Goal: Communication & Community: Answer question/provide support

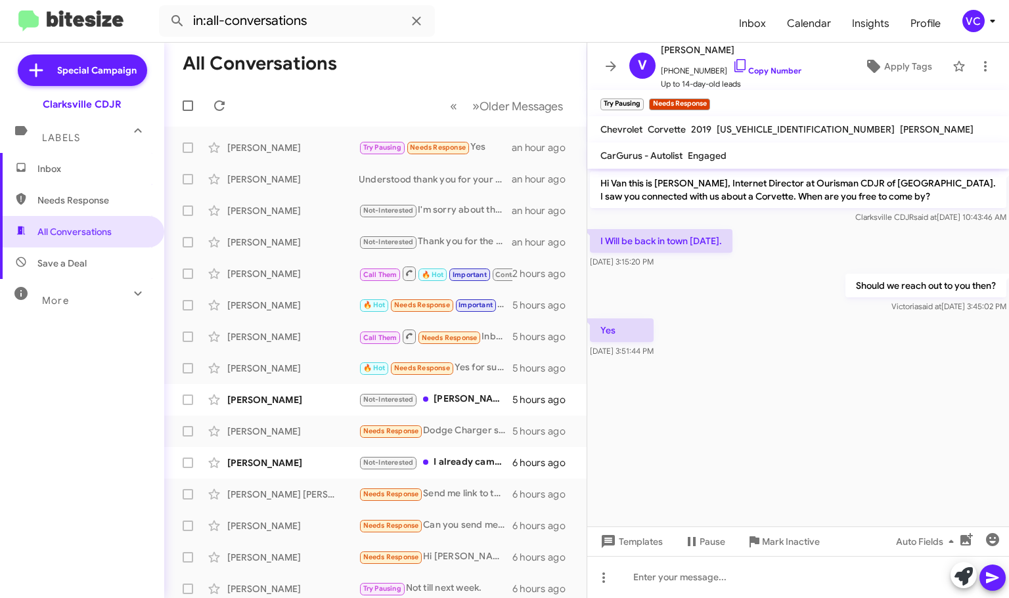
click at [816, 384] on cdk-virtual-scroll-viewport "Hi Van this is [PERSON_NAME], Internet Director at Ourisman CDJR of [GEOGRAPHIC…" at bounding box center [798, 348] width 422 height 358
click at [964, 413] on cdk-virtual-scroll-viewport "Hi Van this is [PERSON_NAME], Internet Director at Ourisman CDJR of [GEOGRAPHIC…" at bounding box center [798, 348] width 422 height 358
click at [770, 579] on div at bounding box center [798, 577] width 422 height 42
click at [998, 582] on icon at bounding box center [992, 578] width 16 height 16
click at [320, 139] on div "[PERSON_NAME] Try Pausing Needs Response Yes an hour ago" at bounding box center [375, 148] width 401 height 26
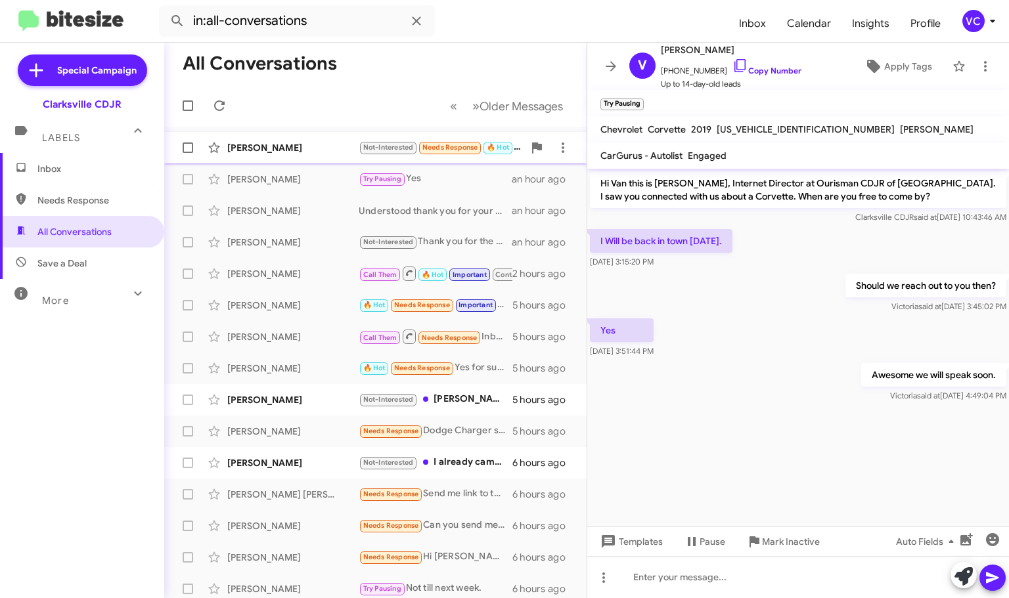
click at [268, 152] on div "[PERSON_NAME]" at bounding box center [292, 147] width 131 height 13
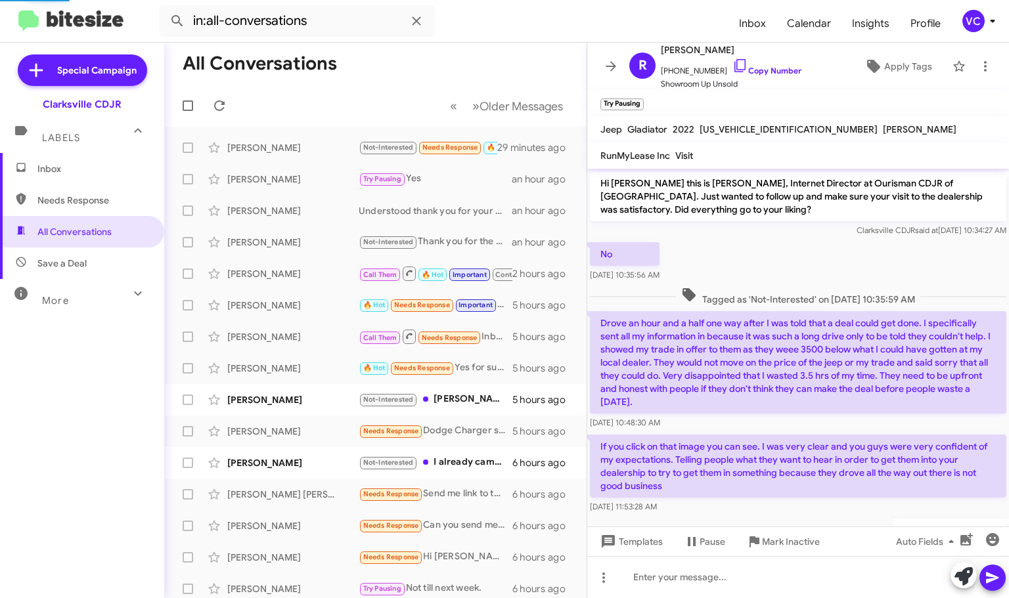
scroll to position [102, 0]
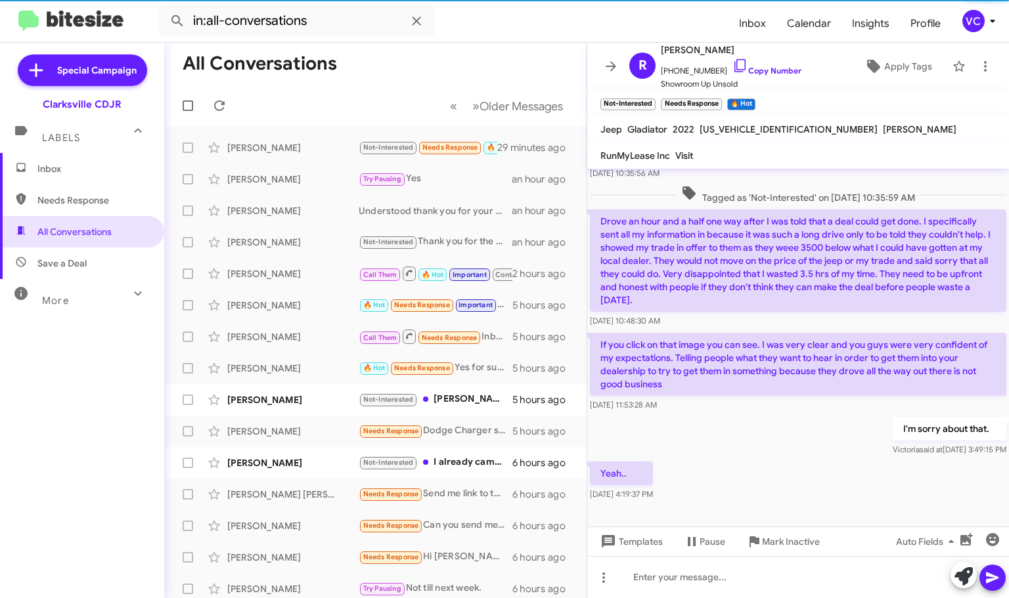
click at [774, 472] on div "Yeah.. [DATE] 4:19:37 PM" at bounding box center [798, 481] width 422 height 45
click at [776, 475] on div "Yeah.. [DATE] 4:19:37 PM" at bounding box center [798, 481] width 422 height 45
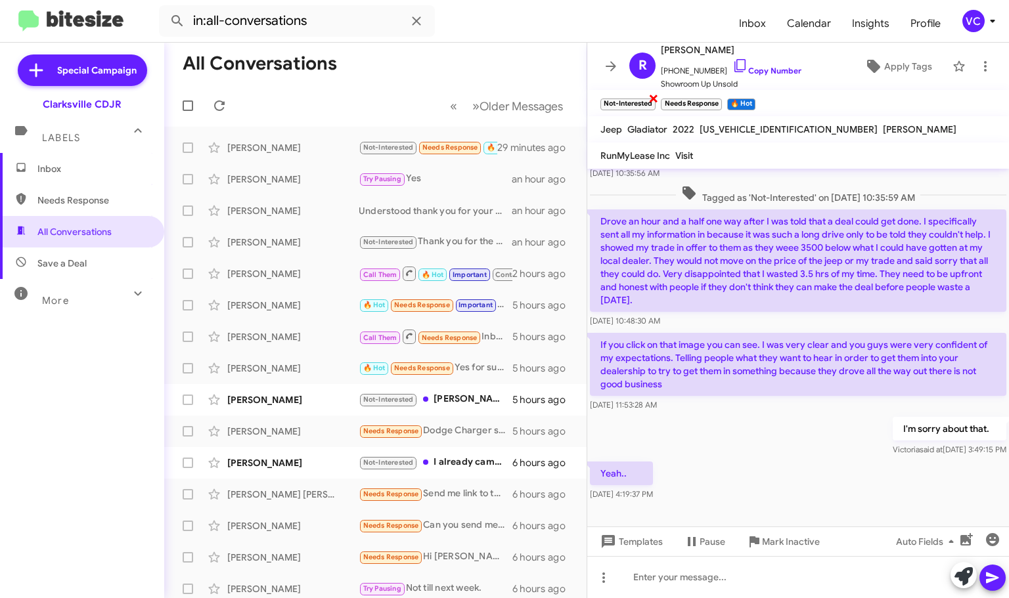
click at [659, 99] on span "×" at bounding box center [653, 98] width 11 height 16
click at [661, 99] on small "Needs Response" at bounding box center [630, 105] width 60 height 12
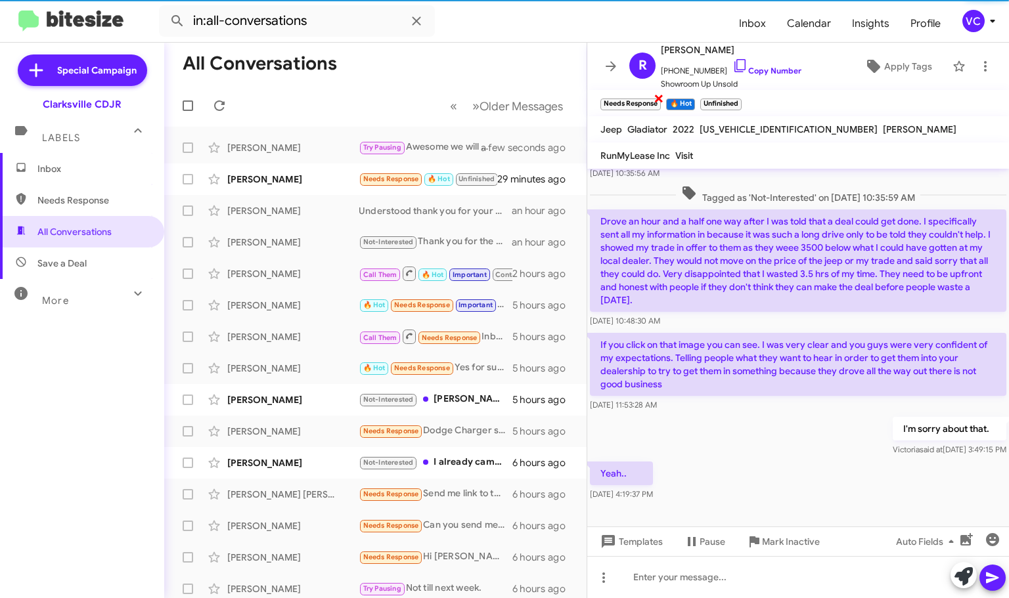
click at [664, 95] on span "×" at bounding box center [658, 98] width 11 height 16
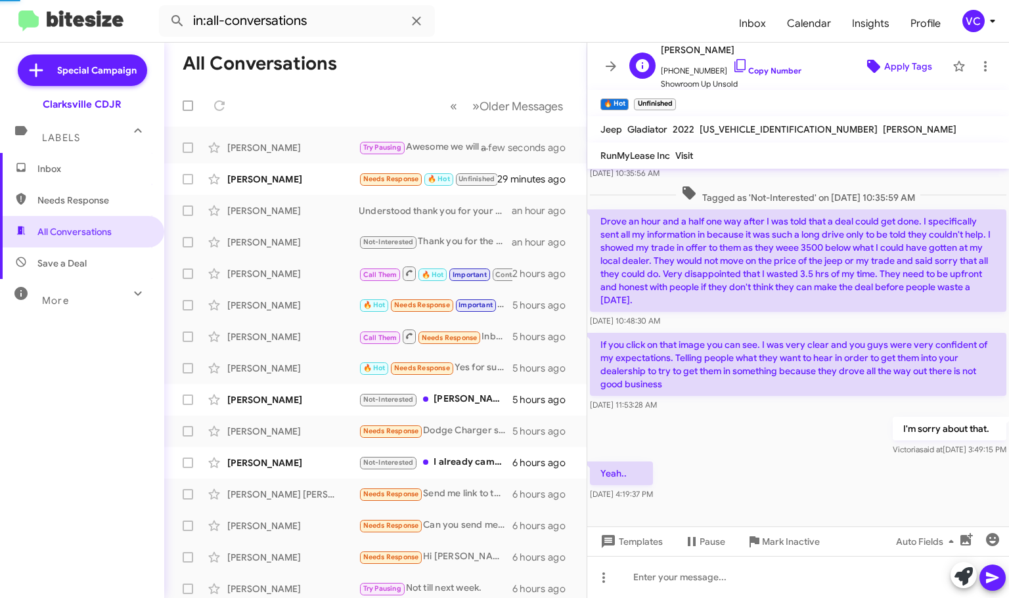
click at [906, 56] on span "Apply Tags" at bounding box center [908, 67] width 48 height 24
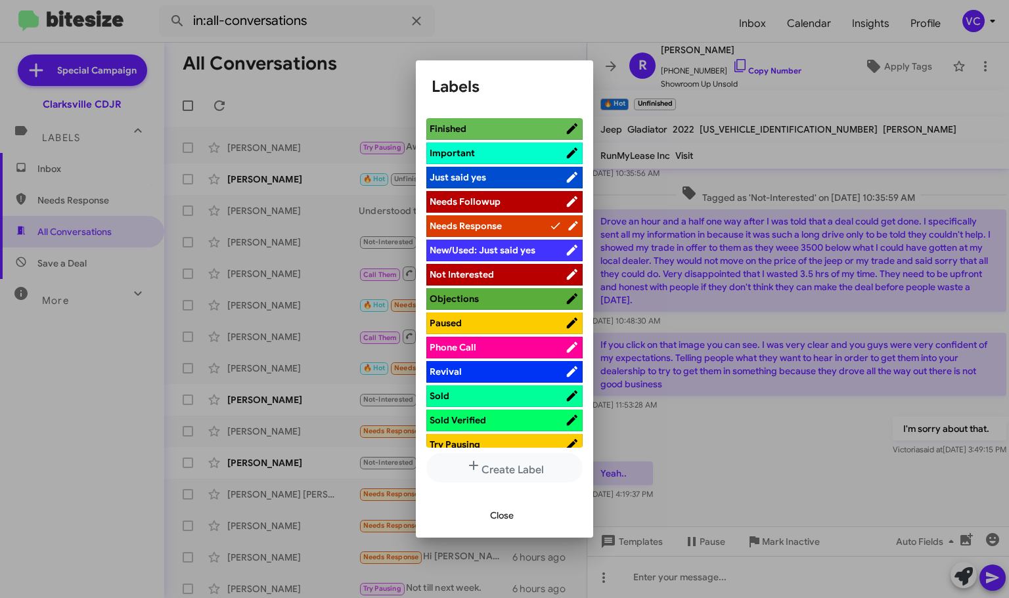
scroll to position [342, 0]
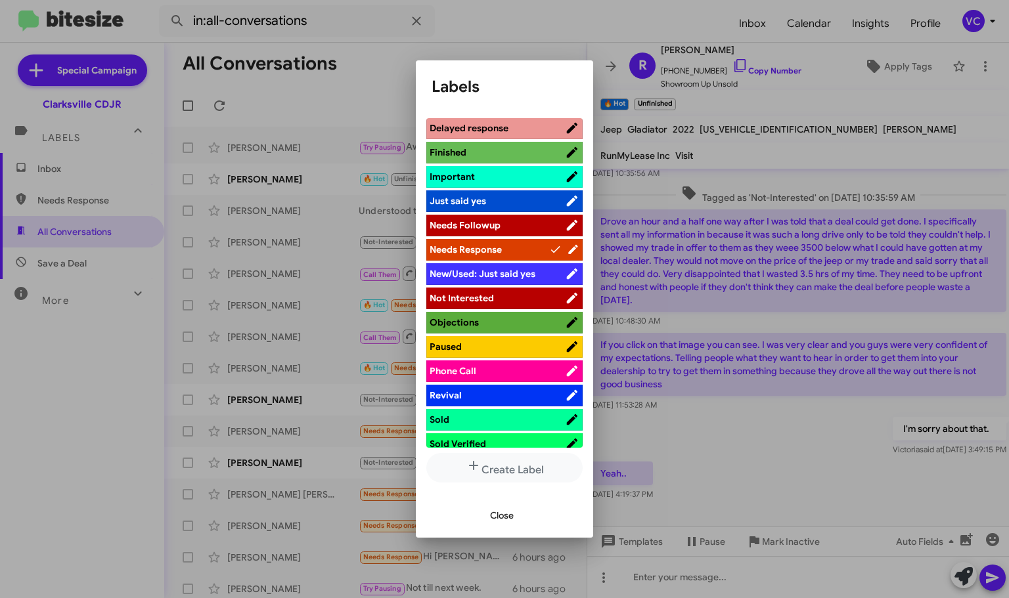
click at [509, 284] on li "New/Used: Just said yes" at bounding box center [504, 274] width 156 height 22
click at [502, 294] on span "Not Interested" at bounding box center [497, 298] width 135 height 13
drag, startPoint x: 510, startPoint y: 520, endPoint x: 528, endPoint y: 516, distance: 18.2
click at [510, 520] on span "Close" at bounding box center [502, 516] width 24 height 24
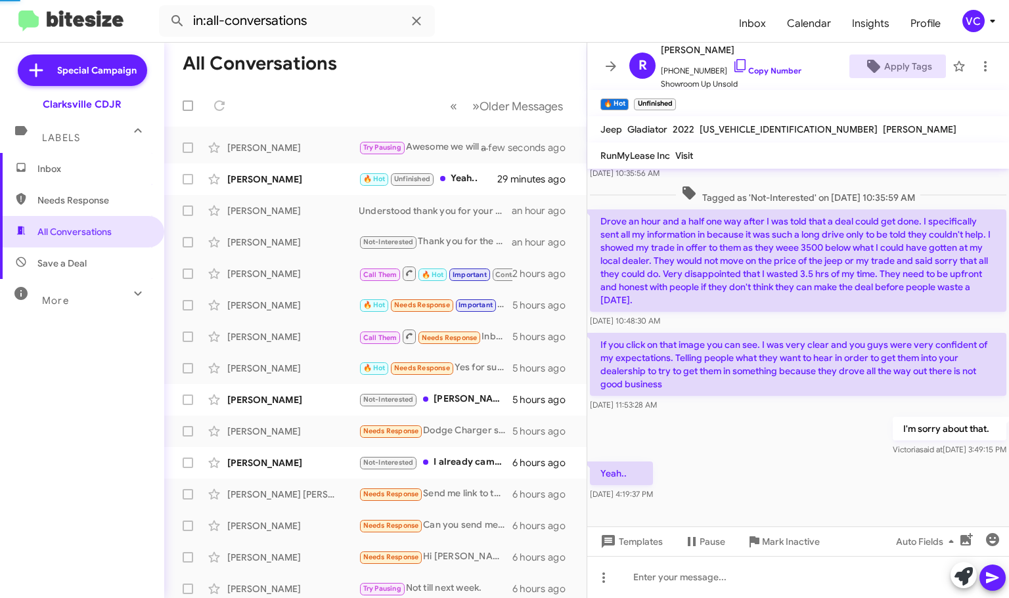
click at [809, 461] on div "Yeah.. [DATE] 4:19:37 PM" at bounding box center [798, 481] width 422 height 45
click at [498, 38] on mat-toolbar "in:all-conversations Inbox Calendar Insights Profile VC" at bounding box center [504, 21] width 1009 height 42
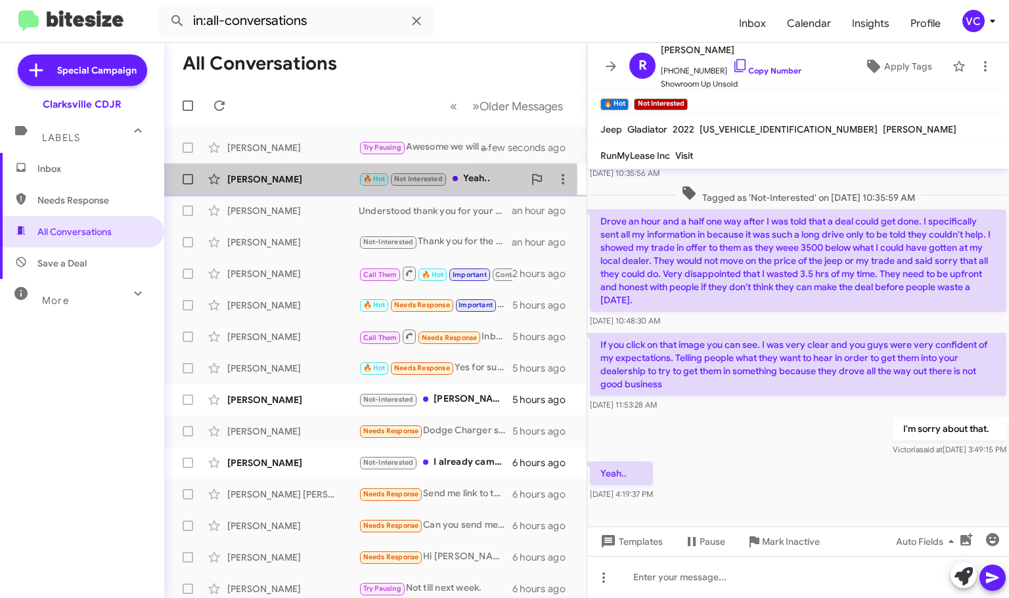
drag, startPoint x: 276, startPoint y: 181, endPoint x: 298, endPoint y: 179, distance: 21.7
click at [277, 181] on div "[PERSON_NAME]" at bounding box center [292, 179] width 131 height 13
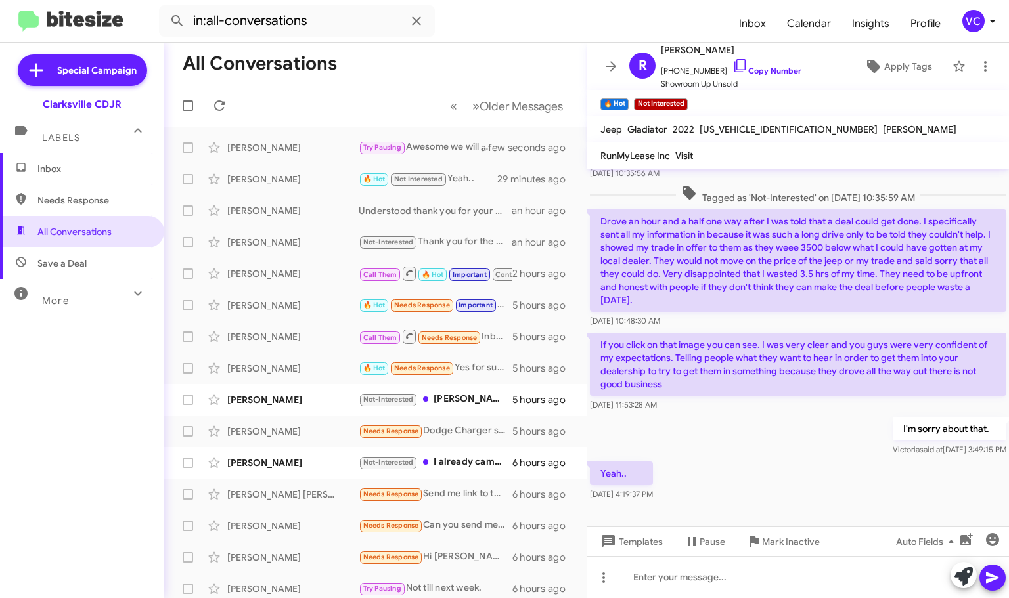
click at [376, 70] on mat-toolbar-row "All Conversations" at bounding box center [375, 64] width 422 height 42
click at [217, 110] on icon at bounding box center [219, 106] width 16 height 16
click at [447, 62] on mat-toolbar-row "All Conversations" at bounding box center [375, 64] width 422 height 42
click at [893, 451] on span "[PERSON_NAME] said at [DATE] 3:49:15 PM" at bounding box center [950, 450] width 114 height 10
click at [337, 302] on div "[PERSON_NAME]" at bounding box center [292, 305] width 131 height 13
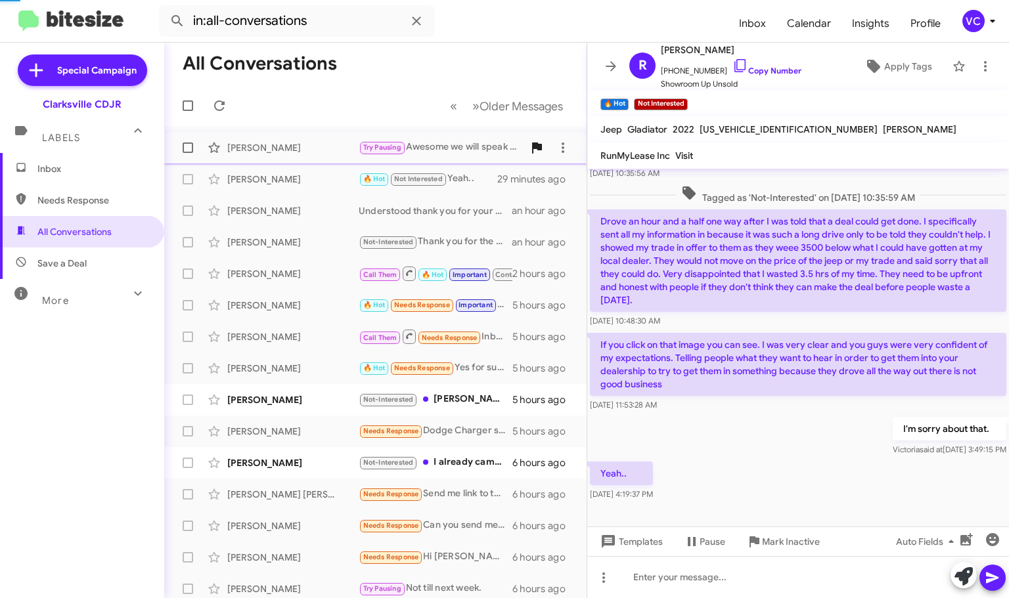
scroll to position [642, 0]
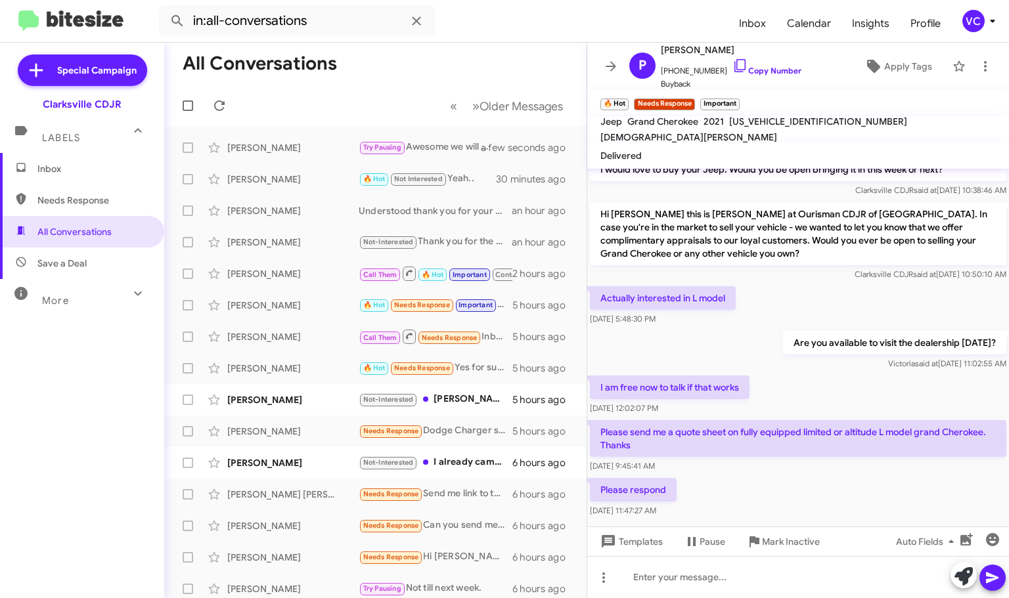
click at [875, 373] on div "I am free now to talk if that works [DATE] 12:02:07 PM" at bounding box center [798, 395] width 422 height 45
click at [893, 475] on div "Please respond [DATE] 11:47:27 AM" at bounding box center [798, 497] width 422 height 45
click at [739, 460] on div "[DATE] 9:45:41 AM" at bounding box center [798, 466] width 416 height 13
click at [890, 284] on div "Actually interested in L model [DATE] 5:48:30 PM" at bounding box center [798, 306] width 422 height 45
click at [828, 475] on div "Please respond [DATE] 11:47:27 AM" at bounding box center [798, 497] width 422 height 45
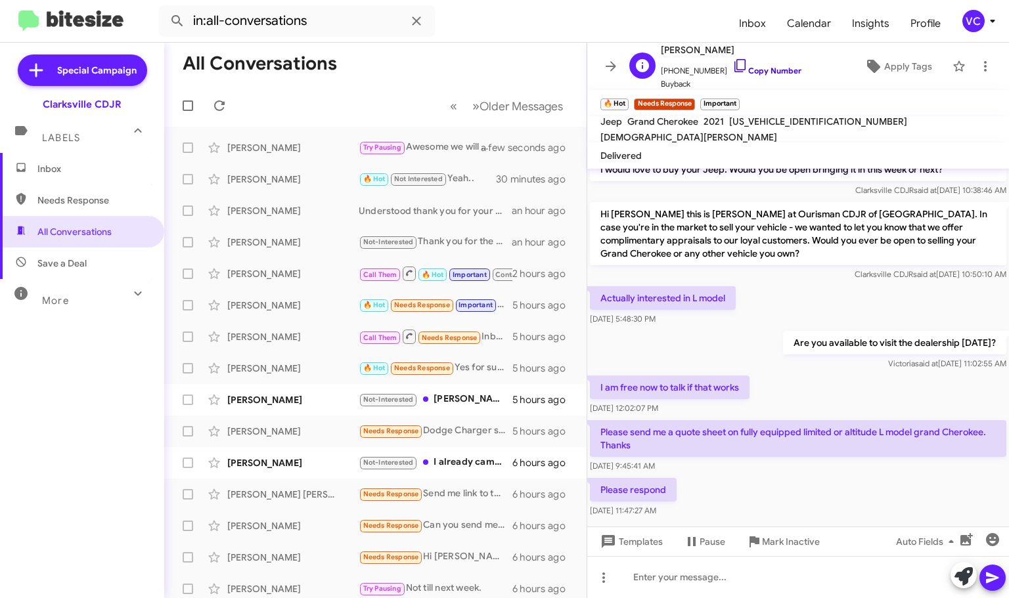
click at [757, 73] on link "Copy Number" at bounding box center [766, 71] width 69 height 10
click at [808, 475] on div "Please respond [DATE] 11:47:27 AM" at bounding box center [798, 497] width 422 height 45
click at [847, 331] on div "Are you available to visit the dealership [DATE]? [PERSON_NAME] said at [DATE] …" at bounding box center [894, 350] width 223 height 39
click at [840, 475] on div "Please respond [DATE] 11:47:27 AM" at bounding box center [798, 497] width 422 height 45
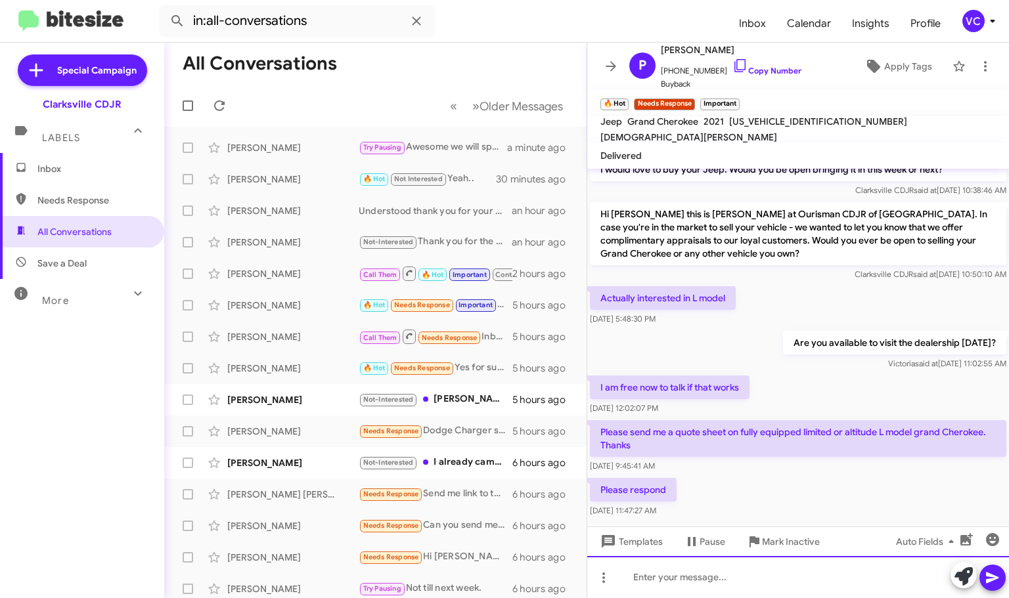
click at [774, 585] on div at bounding box center [798, 577] width 422 height 42
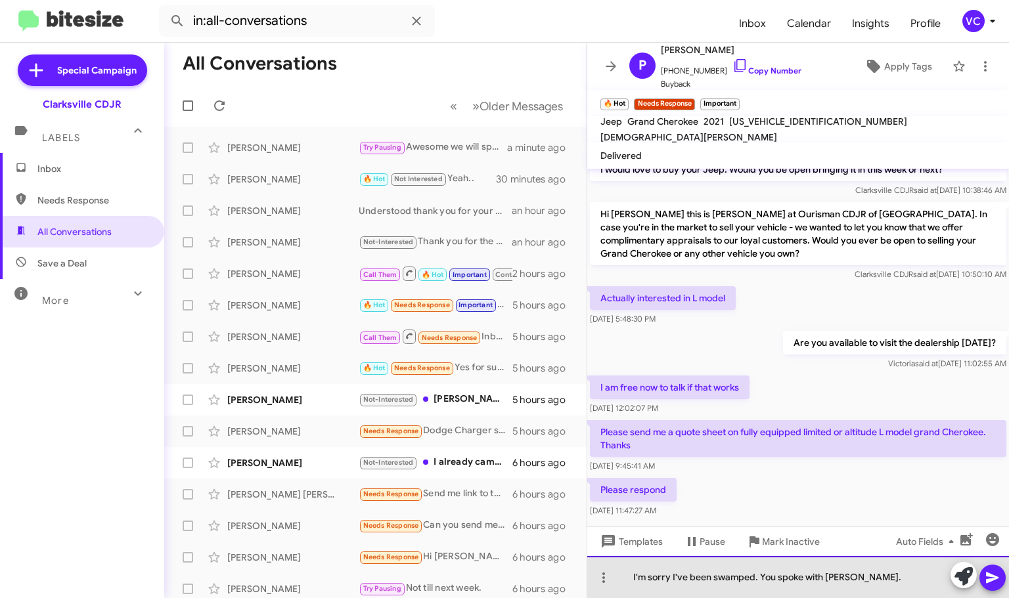
click at [896, 577] on div "I'm sorry I've been swamped. You spoke with [PERSON_NAME]." at bounding box center [798, 577] width 422 height 42
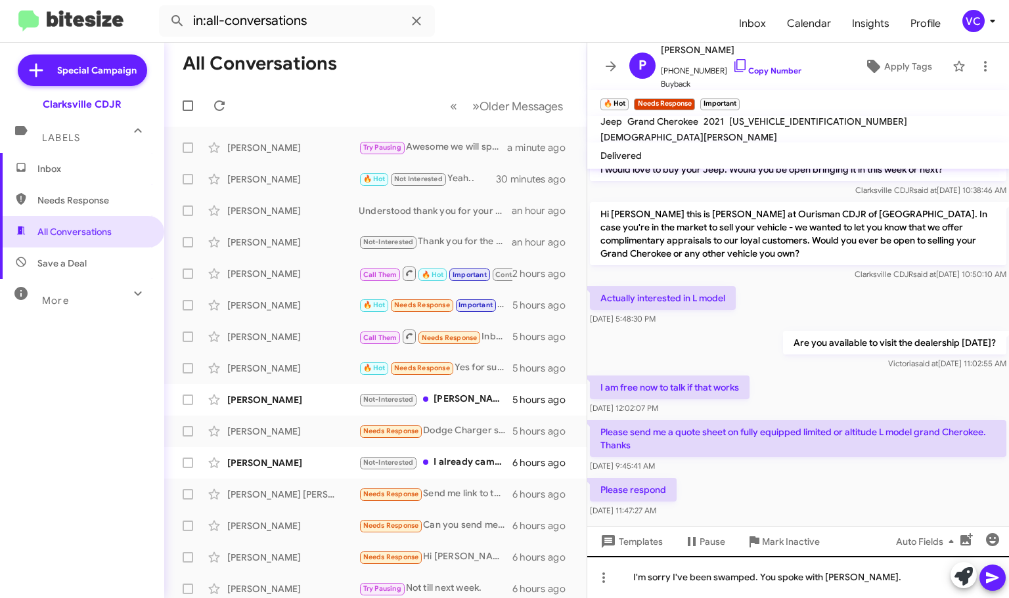
click at [995, 576] on icon at bounding box center [992, 578] width 16 height 16
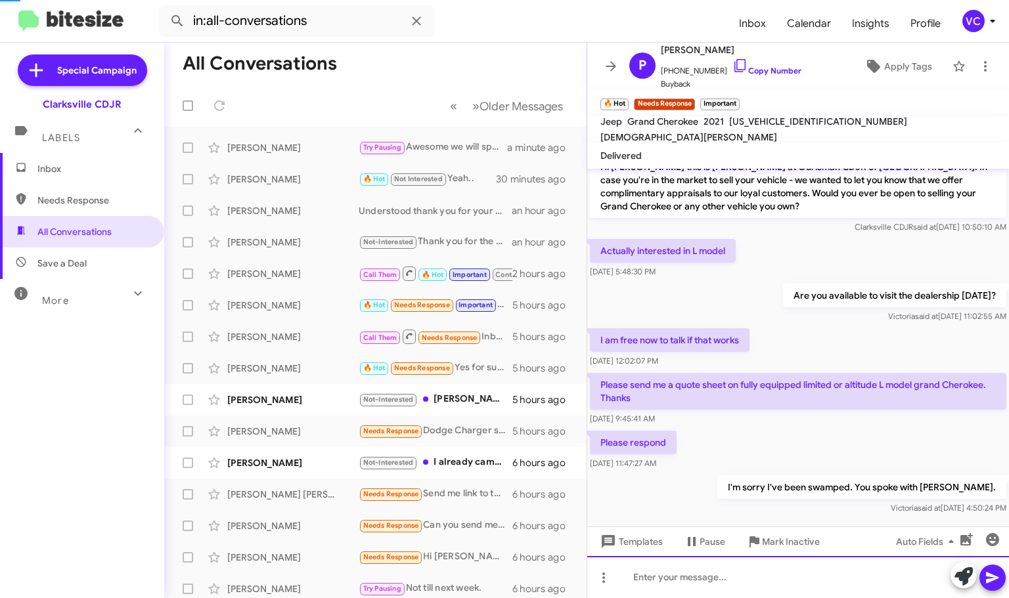
scroll to position [690, 0]
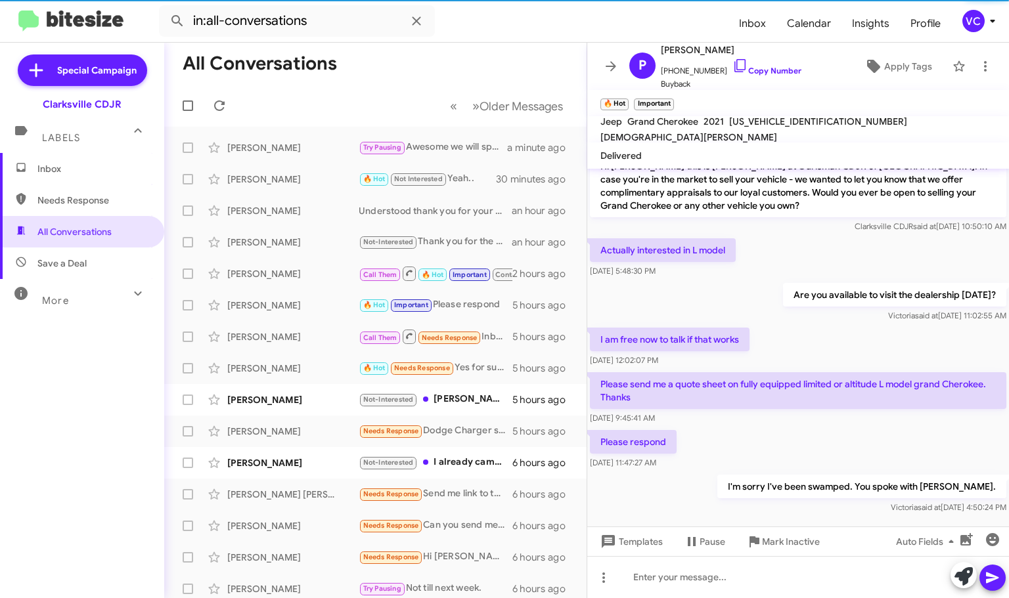
drag, startPoint x: 740, startPoint y: 529, endPoint x: 711, endPoint y: 471, distance: 64.6
click at [738, 528] on div "Templates Pause Mark Inactive Auto Fields" at bounding box center [798, 542] width 422 height 30
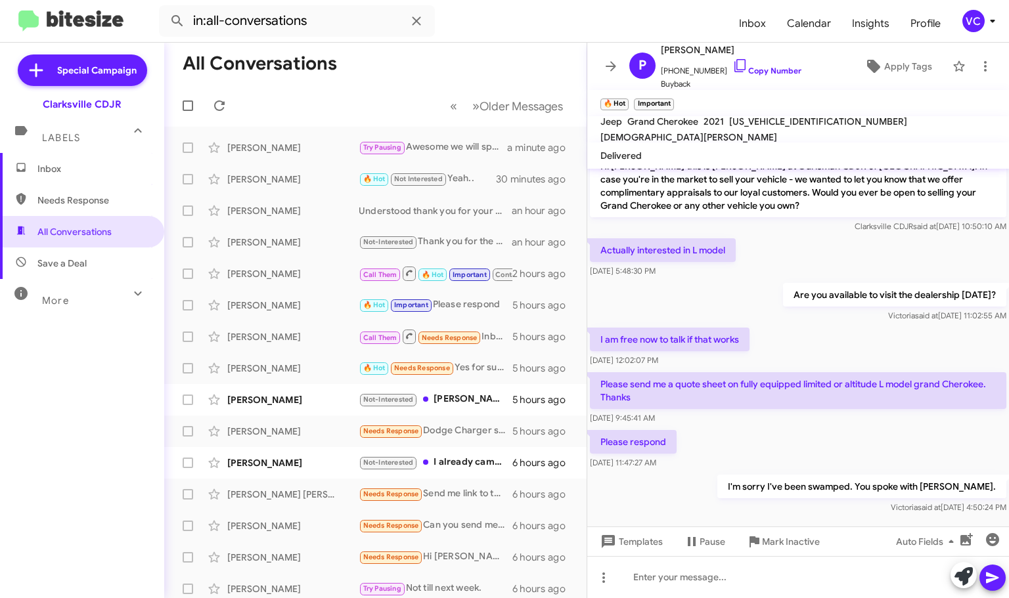
drag, startPoint x: 717, startPoint y: 482, endPoint x: 749, endPoint y: 431, distance: 60.3
click at [717, 517] on div at bounding box center [798, 541] width 422 height 49
click at [774, 428] on div "Please respond [DATE] 11:47:27 AM" at bounding box center [798, 450] width 422 height 45
click at [303, 341] on div "[PERSON_NAME]" at bounding box center [292, 336] width 131 height 13
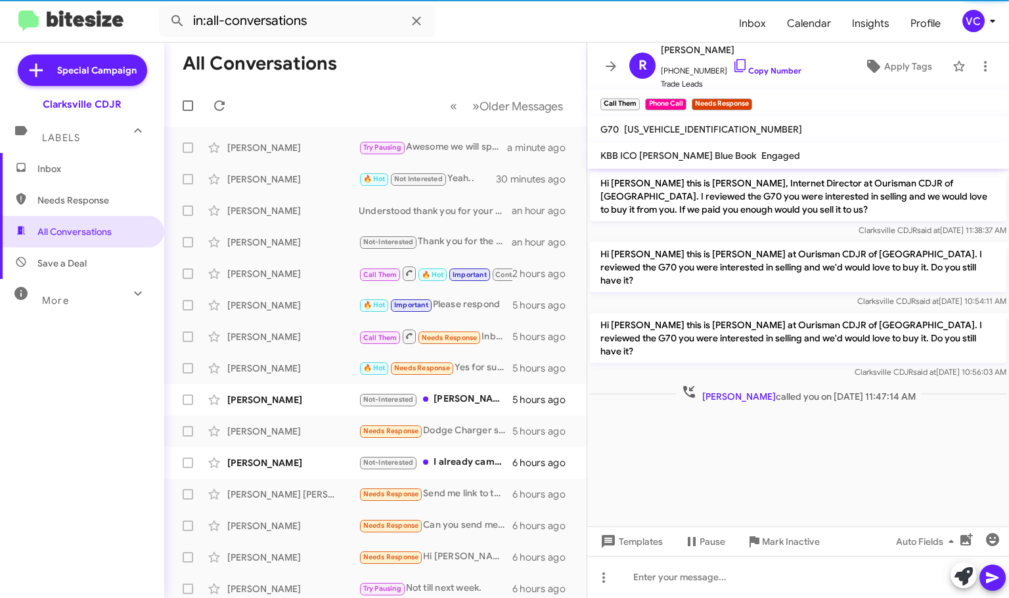
click at [833, 472] on cdk-virtual-scroll-viewport "Hi [PERSON_NAME] this is [PERSON_NAME], Internet Director at Ourisman CDJR of […" at bounding box center [798, 348] width 422 height 358
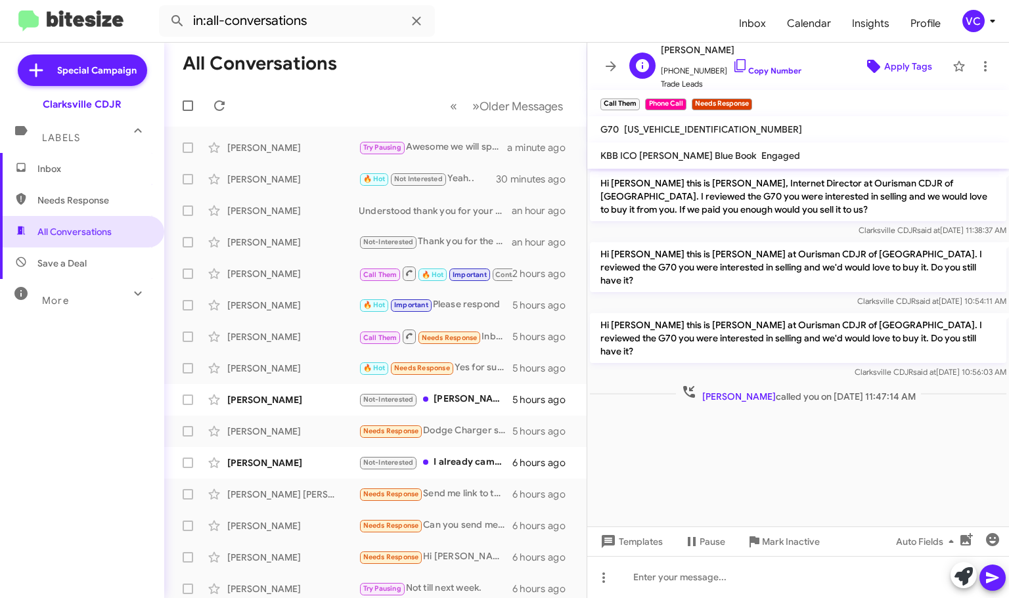
click at [912, 71] on span "Apply Tags" at bounding box center [908, 67] width 48 height 24
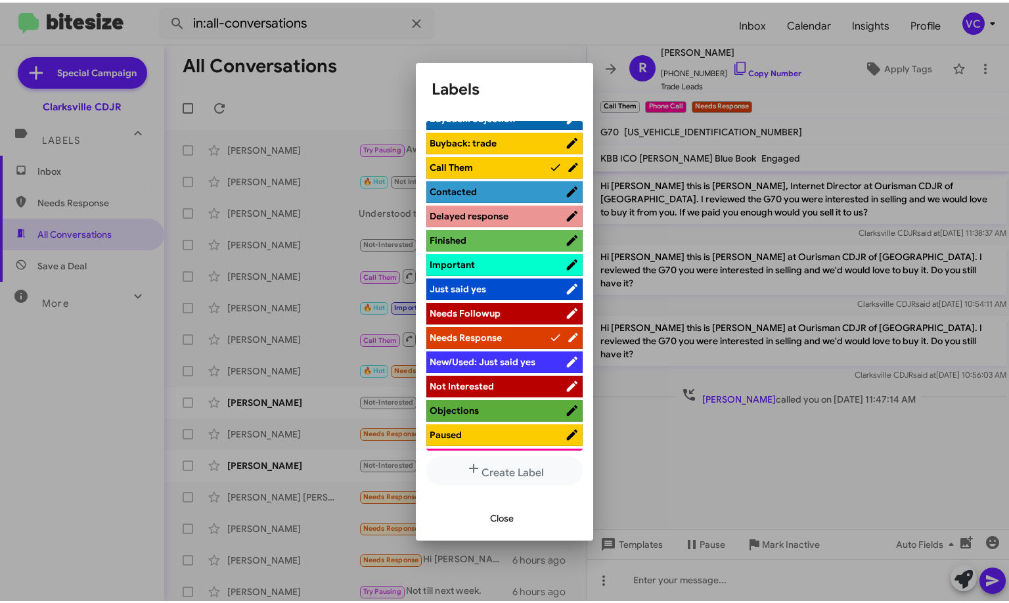
scroll to position [263, 0]
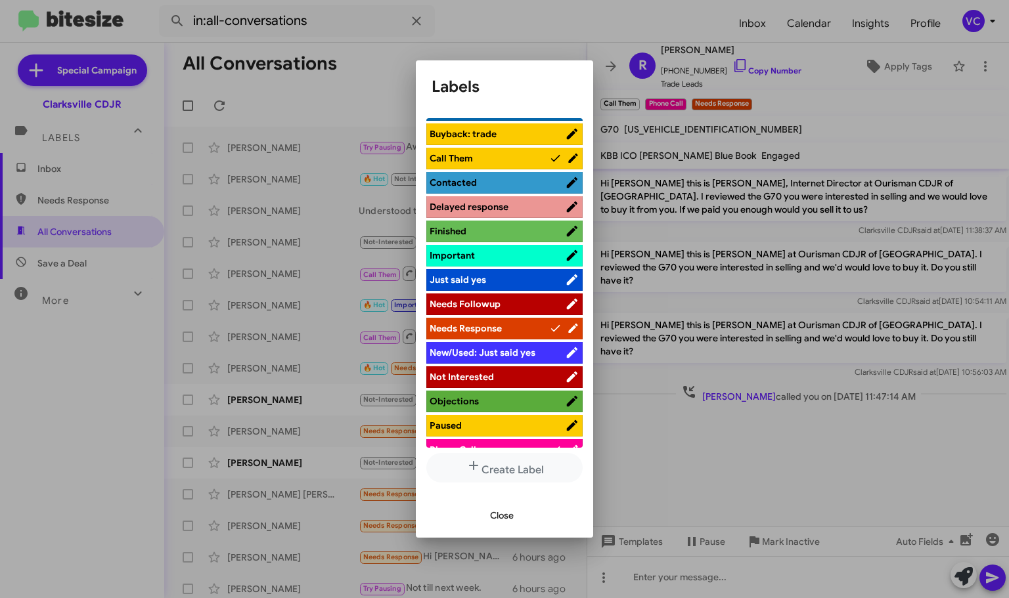
click at [518, 377] on span "Not Interested" at bounding box center [497, 376] width 135 height 13
click at [506, 527] on span "Close" at bounding box center [502, 516] width 24 height 24
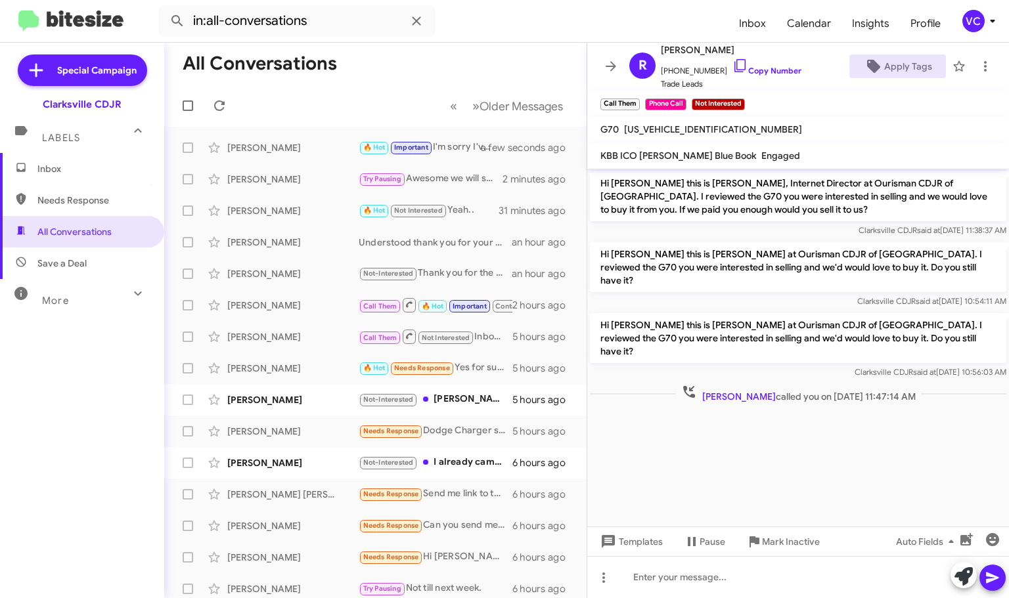
click at [927, 407] on cdk-virtual-scroll-viewport "Hi [PERSON_NAME] this is [PERSON_NAME], Internet Director at Ourisman CDJR of […" at bounding box center [798, 348] width 422 height 358
click at [808, 458] on cdk-virtual-scroll-viewport "Hi [PERSON_NAME] this is [PERSON_NAME], Internet Director at Ourisman CDJR of […" at bounding box center [798, 348] width 422 height 358
click at [806, 473] on cdk-virtual-scroll-viewport "Hi [PERSON_NAME] this is [PERSON_NAME], Internet Director at Ourisman CDJR of […" at bounding box center [798, 348] width 422 height 358
drag, startPoint x: 717, startPoint y: 315, endPoint x: 726, endPoint y: 391, distance: 76.8
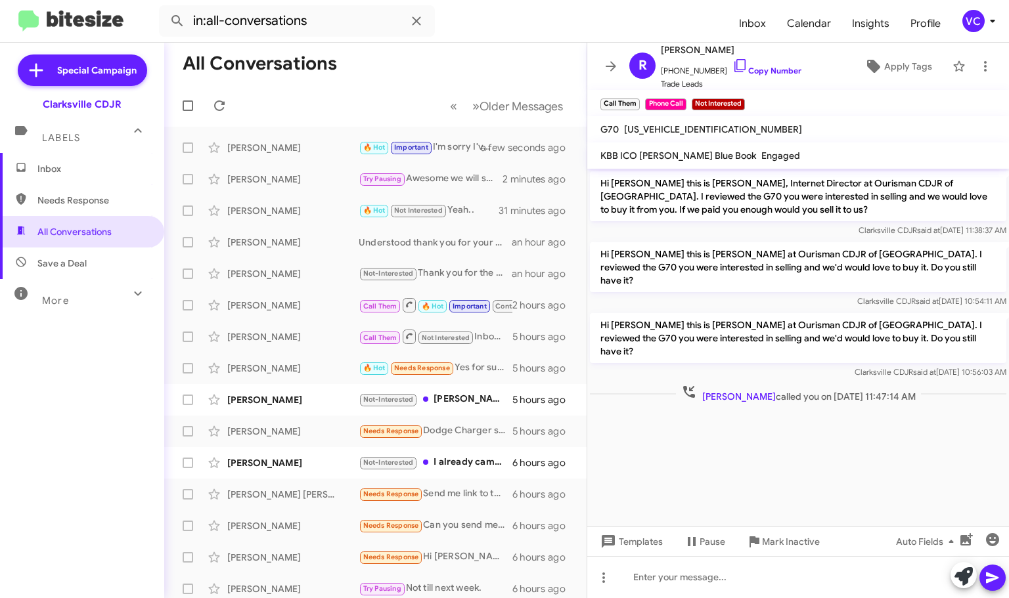
click at [717, 315] on p "Hi [PERSON_NAME] this is [PERSON_NAME] at Ourisman CDJR of [GEOGRAPHIC_DATA]. I…" at bounding box center [798, 338] width 416 height 50
click at [738, 461] on cdk-virtual-scroll-viewport "Hi [PERSON_NAME] this is [PERSON_NAME], Internet Director at Ourisman CDJR of […" at bounding box center [798, 348] width 422 height 358
click at [743, 473] on cdk-virtual-scroll-viewport "Hi [PERSON_NAME] this is [PERSON_NAME], Internet Director at Ourisman CDJR of […" at bounding box center [798, 348] width 422 height 358
click at [759, 447] on cdk-virtual-scroll-viewport "Hi [PERSON_NAME] this is [PERSON_NAME], Internet Director at Ourisman CDJR of […" at bounding box center [798, 348] width 422 height 358
click at [788, 295] on div "Clarksville CDJR said at [DATE] 10:54:11 AM" at bounding box center [798, 301] width 416 height 13
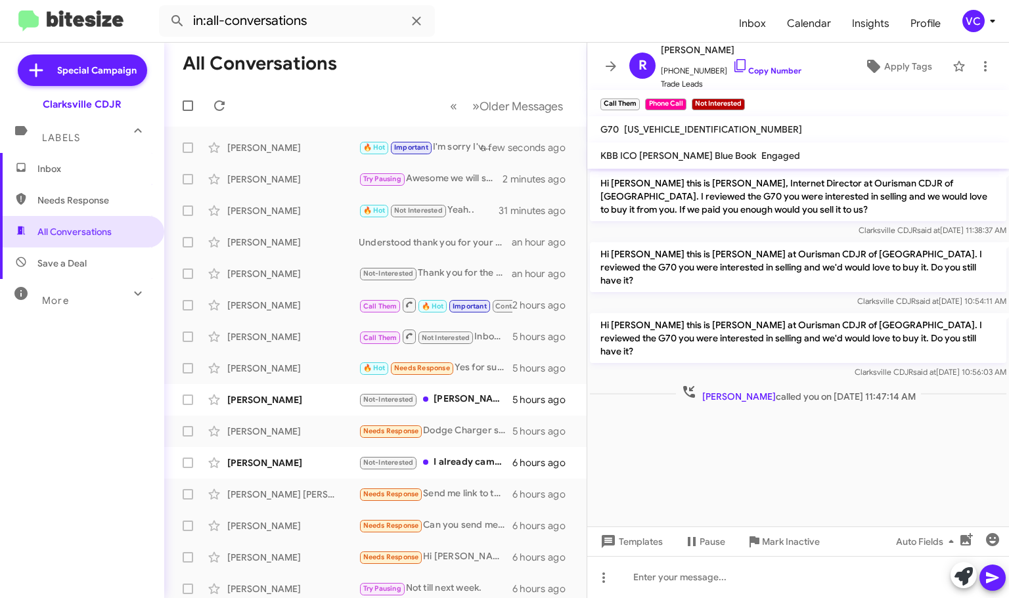
click at [809, 453] on cdk-virtual-scroll-viewport "Hi [PERSON_NAME] this is [PERSON_NAME], Internet Director at Ourisman CDJR of […" at bounding box center [798, 348] width 422 height 358
click at [780, 433] on cdk-virtual-scroll-viewport "Hi [PERSON_NAME] this is [PERSON_NAME], Internet Director at Ourisman CDJR of […" at bounding box center [798, 348] width 422 height 358
click at [827, 103] on mat-toolbar "Call Them × Phone Call × Not Interested ×" at bounding box center [798, 103] width 422 height 26
drag, startPoint x: 862, startPoint y: 471, endPoint x: 856, endPoint y: 489, distance: 18.7
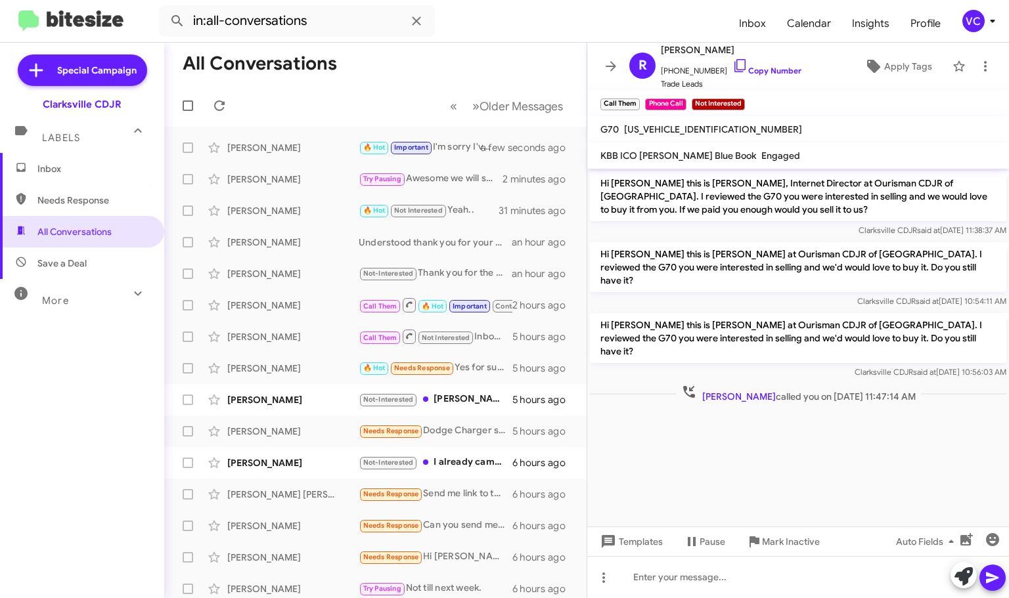
click at [862, 472] on cdk-virtual-scroll-viewport "Hi [PERSON_NAME] this is [PERSON_NAME], Internet Director at Ourisman CDJR of […" at bounding box center [798, 348] width 422 height 358
click at [822, 397] on cdk-virtual-scroll-viewport "Hi [PERSON_NAME] this is [PERSON_NAME], Internet Director at Ourisman CDJR of […" at bounding box center [798, 348] width 422 height 358
click at [857, 460] on cdk-virtual-scroll-viewport "Hi [PERSON_NAME] this is [PERSON_NAME], Internet Director at Ourisman CDJR of […" at bounding box center [798, 348] width 422 height 358
click at [814, 295] on div "Clarksville CDJR said at [DATE] 10:54:11 AM" at bounding box center [798, 301] width 416 height 13
click at [752, 420] on cdk-virtual-scroll-viewport "Hi [PERSON_NAME] this is [PERSON_NAME], Internet Director at Ourisman CDJR of […" at bounding box center [798, 348] width 422 height 358
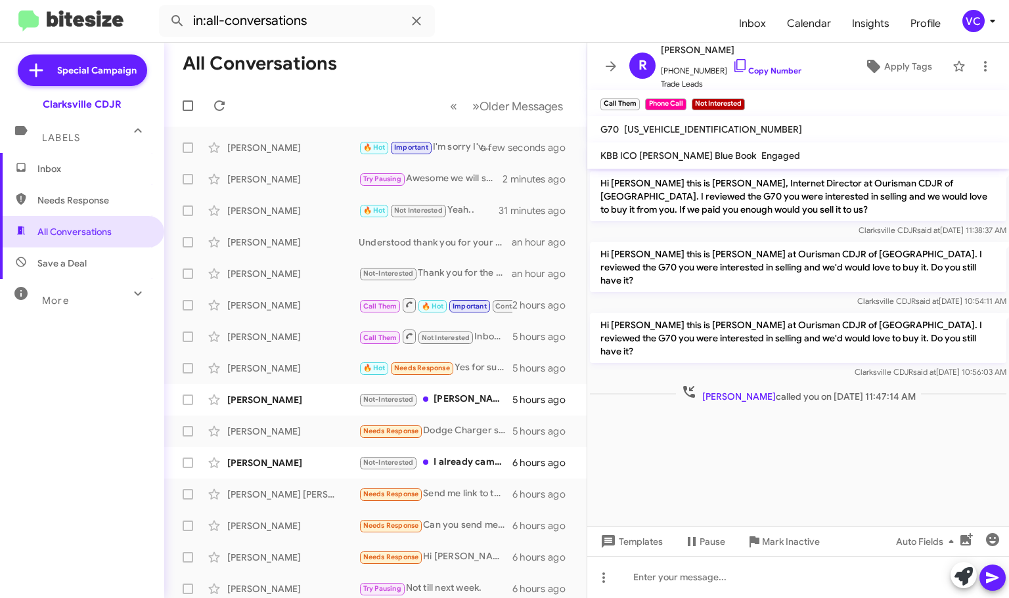
click at [772, 420] on cdk-virtual-scroll-viewport "Hi [PERSON_NAME] this is [PERSON_NAME], Internet Director at Ourisman CDJR of […" at bounding box center [798, 348] width 422 height 358
drag, startPoint x: 773, startPoint y: 419, endPoint x: 808, endPoint y: 329, distance: 96.7
click at [774, 418] on cdk-virtual-scroll-viewport "Hi [PERSON_NAME] this is [PERSON_NAME], Internet Director at Ourisman CDJR of […" at bounding box center [798, 348] width 422 height 358
click at [252, 366] on div "[PERSON_NAME]" at bounding box center [292, 368] width 131 height 13
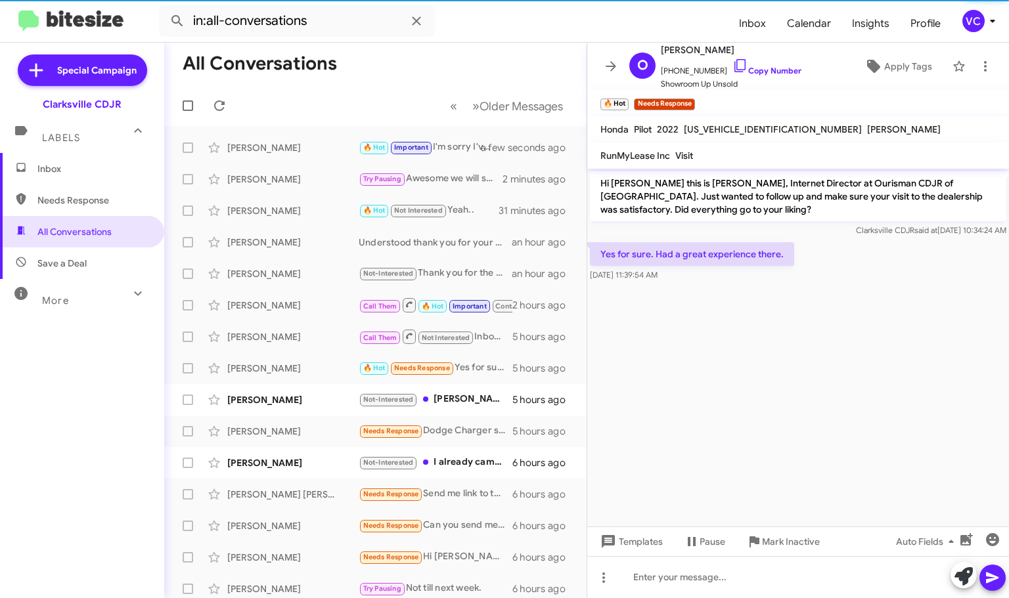
click at [873, 370] on cdk-virtual-scroll-viewport "Hi [PERSON_NAME] this is [PERSON_NAME], Internet Director at Ourisman CDJR of […" at bounding box center [798, 348] width 422 height 358
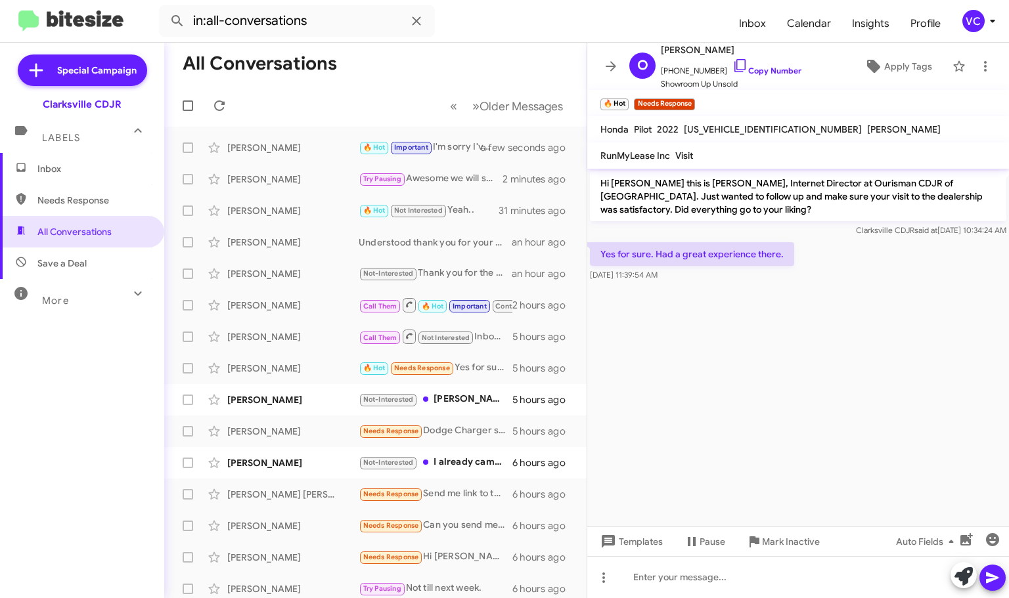
click at [887, 314] on cdk-virtual-scroll-viewport "Hi [PERSON_NAME] this is [PERSON_NAME], Internet Director at Ourisman CDJR of […" at bounding box center [798, 348] width 422 height 358
click at [776, 69] on link "Copy Number" at bounding box center [766, 71] width 69 height 10
click at [741, 441] on cdk-virtual-scroll-viewport "Hi [PERSON_NAME] this is [PERSON_NAME], Internet Director at Ourisman CDJR of […" at bounding box center [798, 348] width 422 height 358
click at [688, 426] on cdk-virtual-scroll-viewport "Hi [PERSON_NAME] this is [PERSON_NAME], Internet Director at Ourisman CDJR of […" at bounding box center [798, 348] width 422 height 358
drag, startPoint x: 654, startPoint y: 405, endPoint x: 659, endPoint y: 393, distance: 13.3
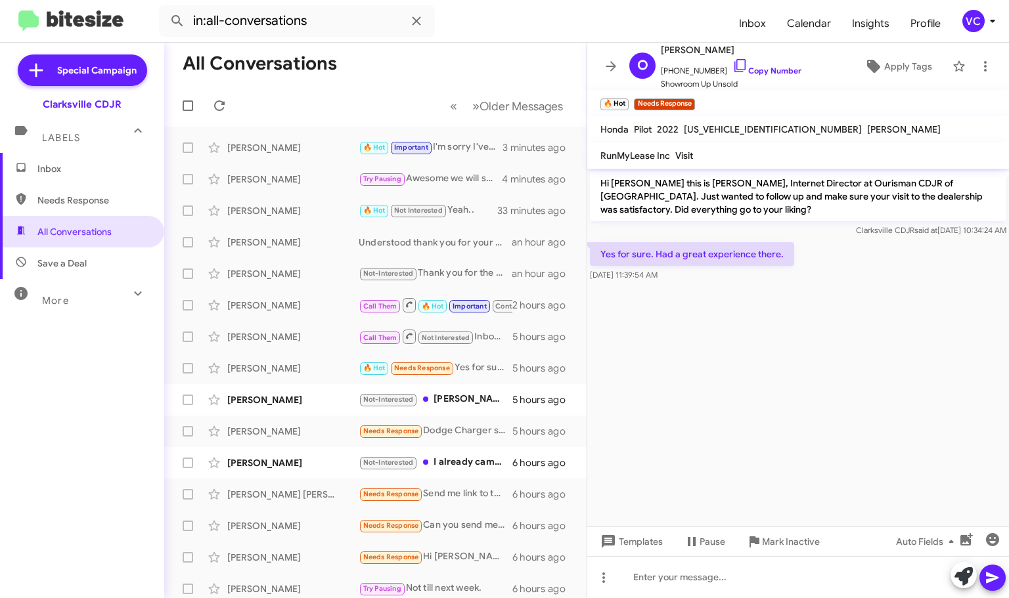
click at [657, 405] on cdk-virtual-scroll-viewport "Hi [PERSON_NAME] this is [PERSON_NAME], Internet Director at Ourisman CDJR of […" at bounding box center [798, 348] width 422 height 358
drag, startPoint x: 633, startPoint y: 418, endPoint x: 702, endPoint y: 458, distance: 79.8
click at [628, 434] on cdk-virtual-scroll-viewport "Hi [PERSON_NAME] this is [PERSON_NAME], Internet Director at Ourisman CDJR of […" at bounding box center [798, 348] width 422 height 358
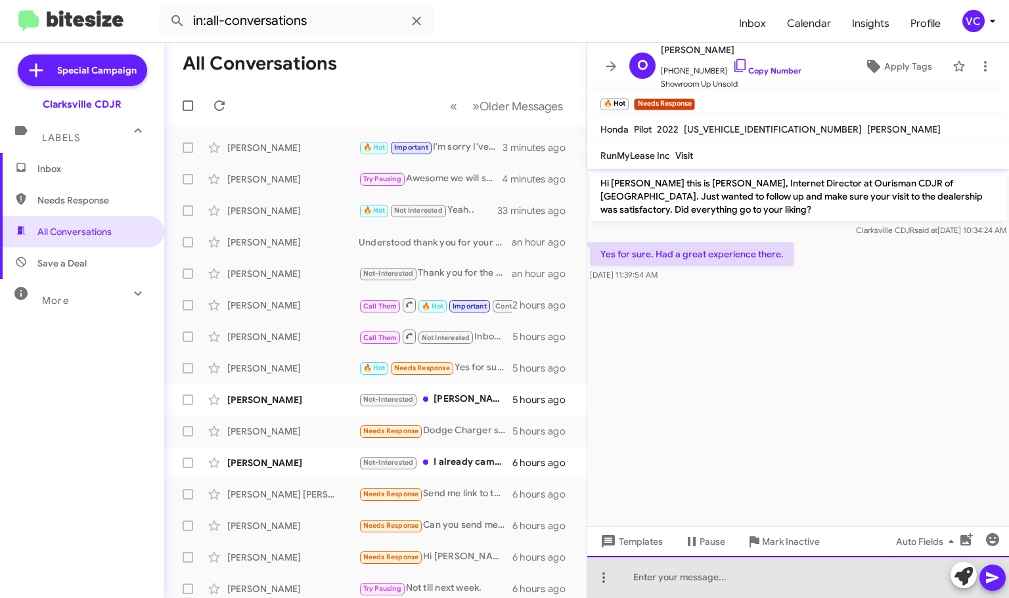
click at [699, 593] on div at bounding box center [798, 577] width 422 height 42
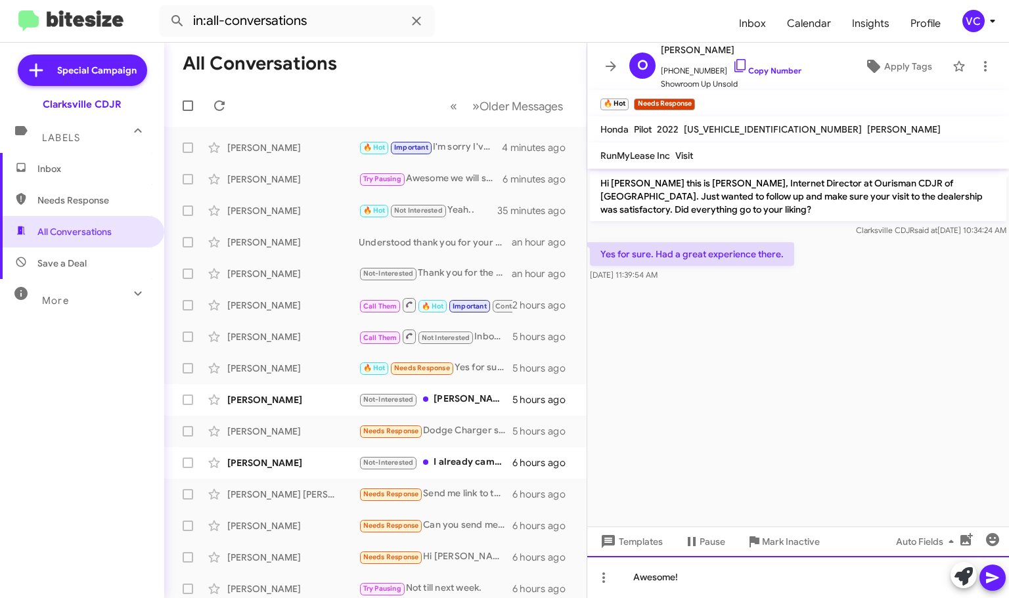
click at [777, 582] on div "Awesome!" at bounding box center [798, 577] width 422 height 42
click at [813, 581] on div "Awesome!" at bounding box center [798, 577] width 422 height 42
click at [828, 581] on div "Awesome!" at bounding box center [798, 577] width 422 height 42
click at [751, 585] on div "Awesome!" at bounding box center [798, 577] width 422 height 42
click at [728, 594] on div "Awesome!" at bounding box center [798, 577] width 422 height 42
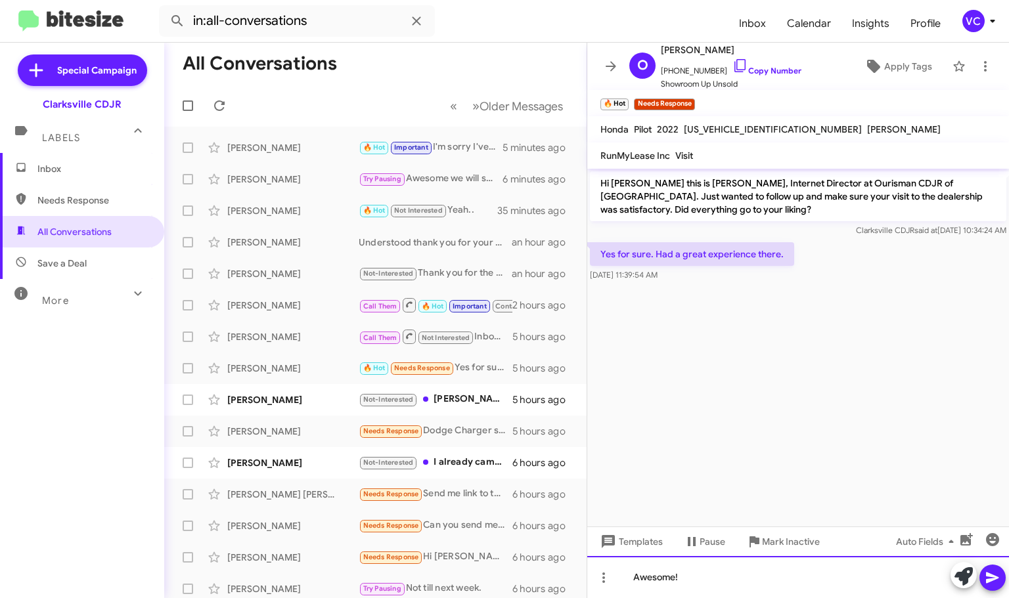
click at [723, 573] on div "Awesome!" at bounding box center [798, 577] width 422 height 42
click at [996, 567] on span at bounding box center [992, 578] width 16 height 26
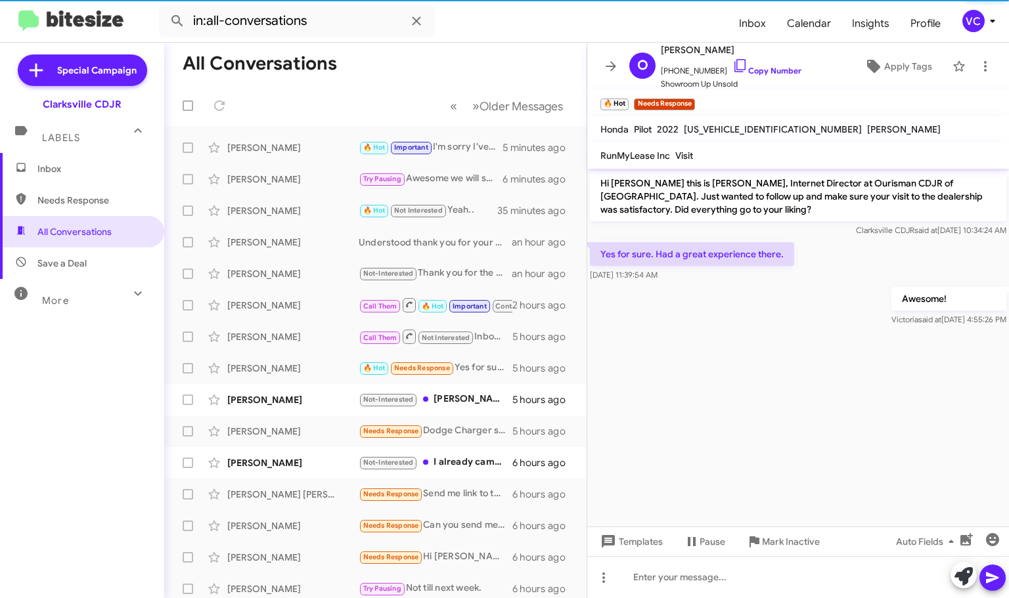
click at [772, 351] on cdk-virtual-scroll-viewport "Hi [PERSON_NAME] this is [PERSON_NAME], Internet Director at Ourisman CDJR of […" at bounding box center [798, 348] width 422 height 358
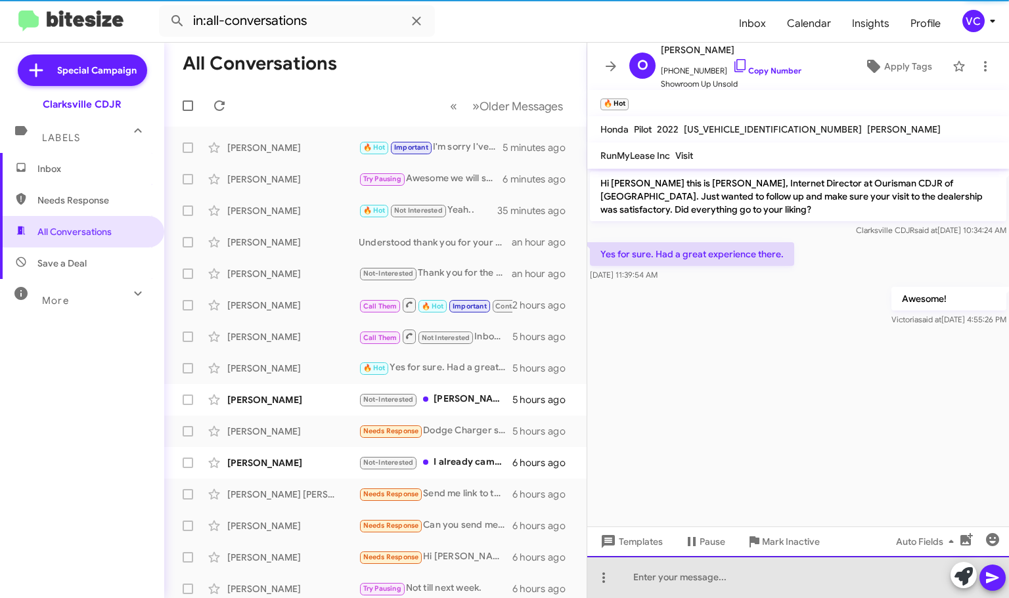
click at [734, 585] on div at bounding box center [798, 577] width 422 height 42
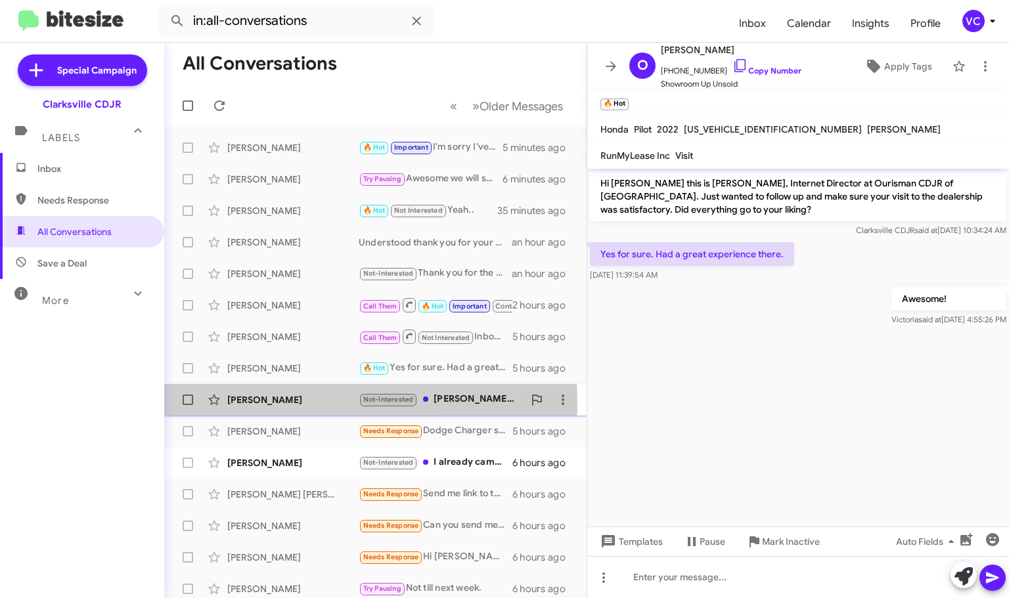
click at [261, 403] on div "[PERSON_NAME]" at bounding box center [292, 399] width 131 height 13
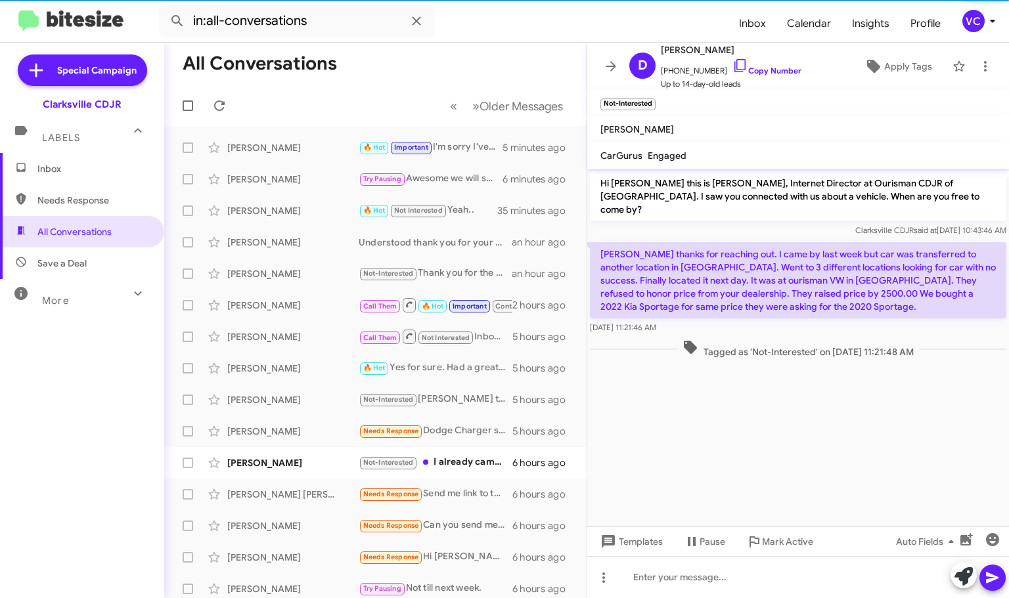
drag, startPoint x: 787, startPoint y: 448, endPoint x: 766, endPoint y: 325, distance: 124.6
click at [788, 448] on cdk-virtual-scroll-viewport "Hi [PERSON_NAME] this is [PERSON_NAME], Internet Director at Ourisman CDJR of […" at bounding box center [798, 348] width 422 height 358
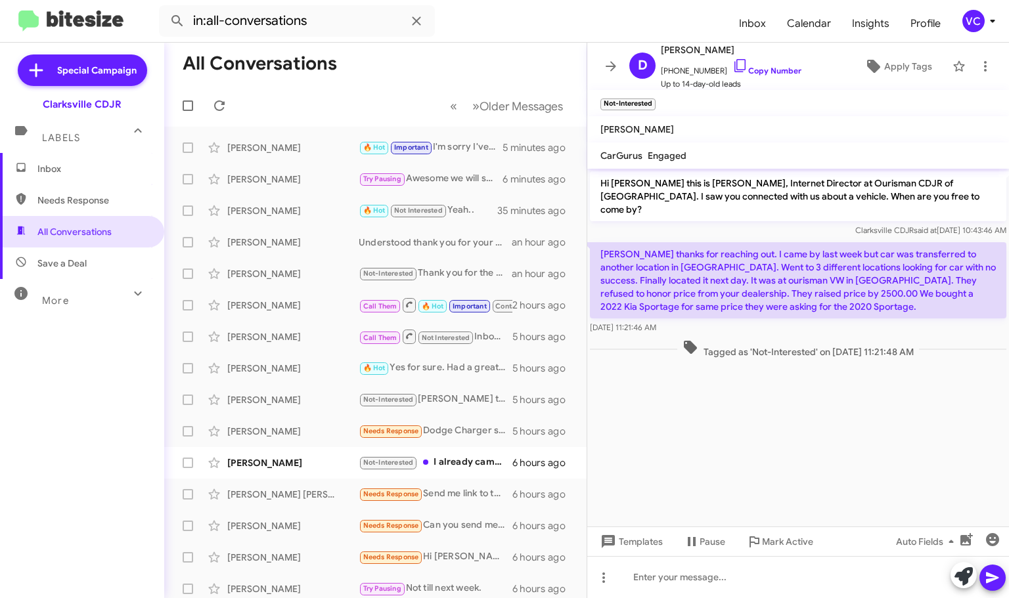
click at [845, 515] on cdk-virtual-scroll-viewport "Hi [PERSON_NAME] this is [PERSON_NAME], Internet Director at Ourisman CDJR of […" at bounding box center [798, 348] width 422 height 358
drag, startPoint x: 808, startPoint y: 253, endPoint x: 852, endPoint y: 252, distance: 44.0
click at [847, 252] on p "[PERSON_NAME] thanks for reaching out. I came by last week but car was transfer…" at bounding box center [798, 280] width 416 height 76
drag, startPoint x: 688, startPoint y: 238, endPoint x: 745, endPoint y: 294, distance: 80.4
click at [745, 294] on p "[PERSON_NAME] thanks for reaching out. I came by last week but car was transfer…" at bounding box center [798, 280] width 416 height 76
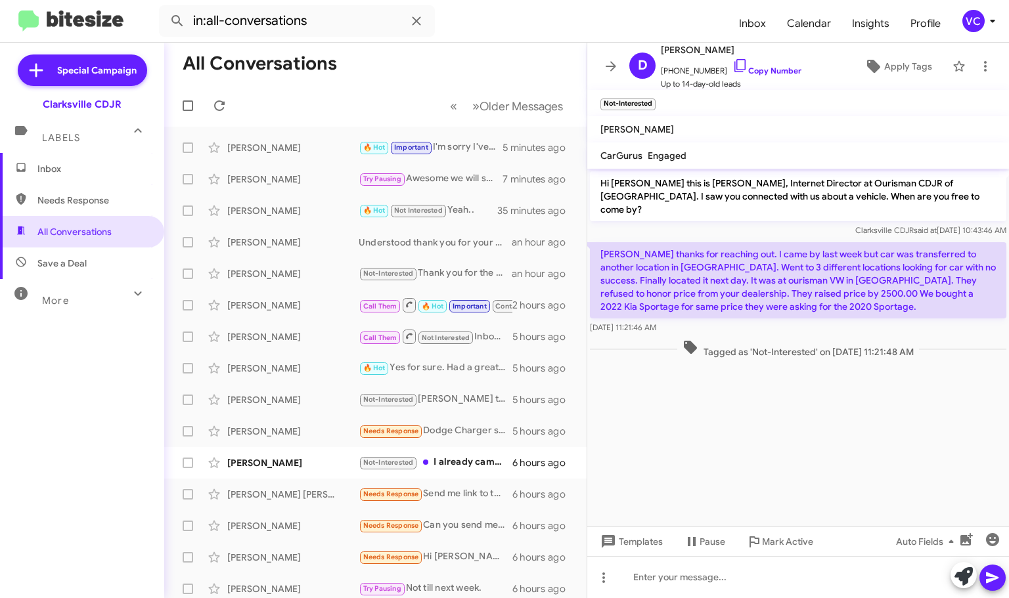
click at [879, 347] on div "Tagged as 'Not-Interested' on [DATE] 11:21:48 AM" at bounding box center [798, 349] width 422 height 24
click at [858, 399] on cdk-virtual-scroll-viewport "Hi [PERSON_NAME] this is [PERSON_NAME], Internet Director at Ourisman CDJR of […" at bounding box center [798, 348] width 422 height 358
drag, startPoint x: 613, startPoint y: 272, endPoint x: 744, endPoint y: 277, distance: 130.8
click at [741, 275] on p "[PERSON_NAME] thanks for reaching out. I came by last week but car was transfer…" at bounding box center [798, 280] width 416 height 76
click at [752, 276] on p "[PERSON_NAME] thanks for reaching out. I came by last week but car was transfer…" at bounding box center [798, 280] width 416 height 76
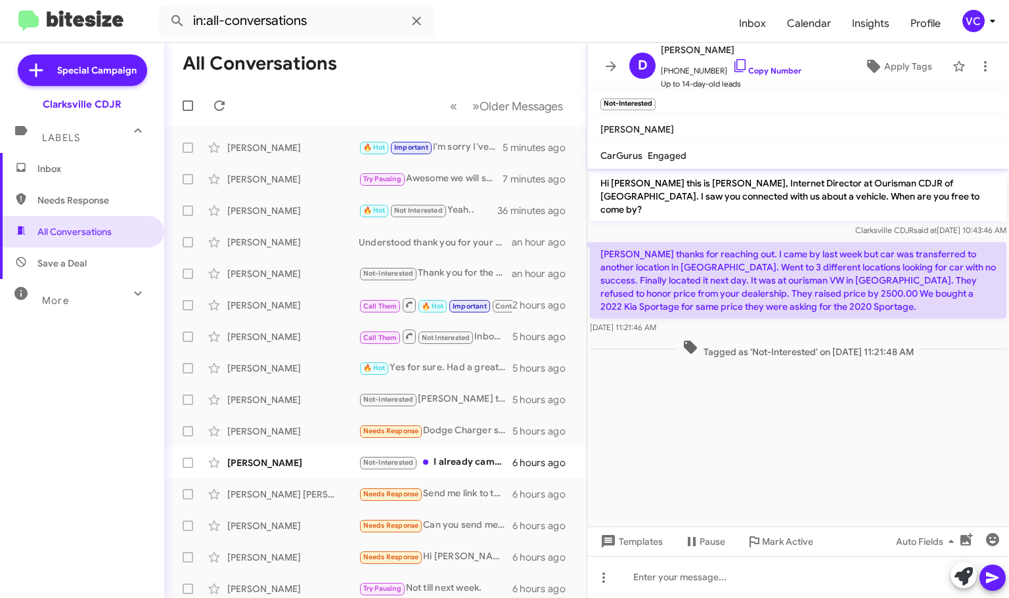
drag, startPoint x: 751, startPoint y: 264, endPoint x: 770, endPoint y: 290, distance: 32.4
click at [770, 290] on p "[PERSON_NAME] thanks for reaching out. I came by last week but car was transfer…" at bounding box center [798, 280] width 416 height 76
click at [791, 288] on p "[PERSON_NAME] thanks for reaching out. I came by last week but car was transfer…" at bounding box center [798, 280] width 416 height 76
drag, startPoint x: 649, startPoint y: 269, endPoint x: 779, endPoint y: 299, distance: 133.4
click at [779, 299] on p "[PERSON_NAME] thanks for reaching out. I came by last week but car was transfer…" at bounding box center [798, 280] width 416 height 76
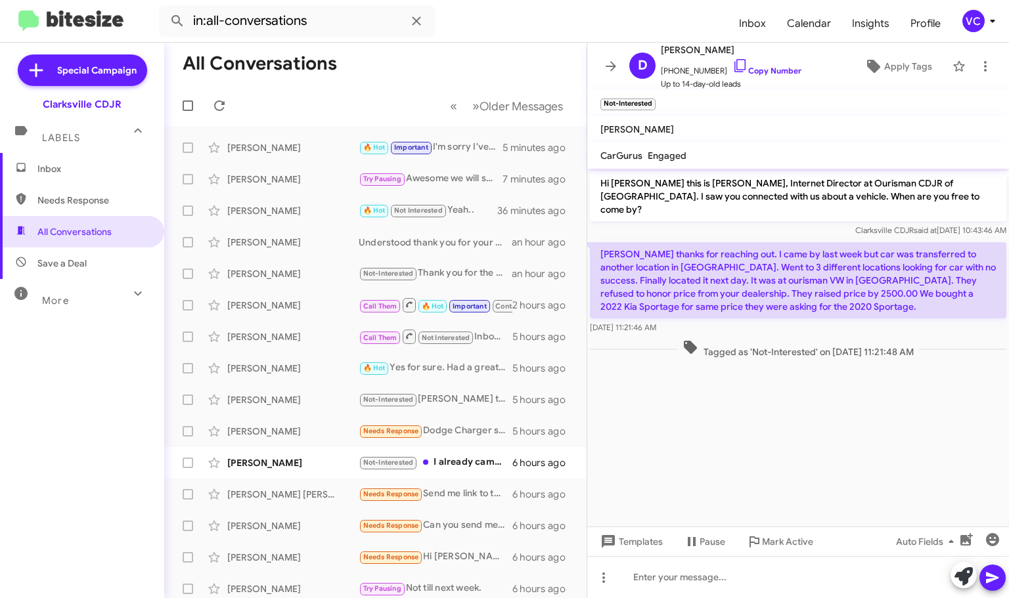
click at [788, 299] on p "[PERSON_NAME] thanks for reaching out. I came by last week but car was transfer…" at bounding box center [798, 280] width 416 height 76
drag, startPoint x: 827, startPoint y: 415, endPoint x: 821, endPoint y: 407, distance: 9.9
click at [826, 414] on cdk-virtual-scroll-viewport "Hi [PERSON_NAME] this is [PERSON_NAME], Internet Director at Ourisman CDJR of […" at bounding box center [798, 348] width 422 height 358
click at [821, 405] on cdk-virtual-scroll-viewport "Hi [PERSON_NAME] this is [PERSON_NAME], Internet Director at Ourisman CDJR of […" at bounding box center [798, 348] width 422 height 358
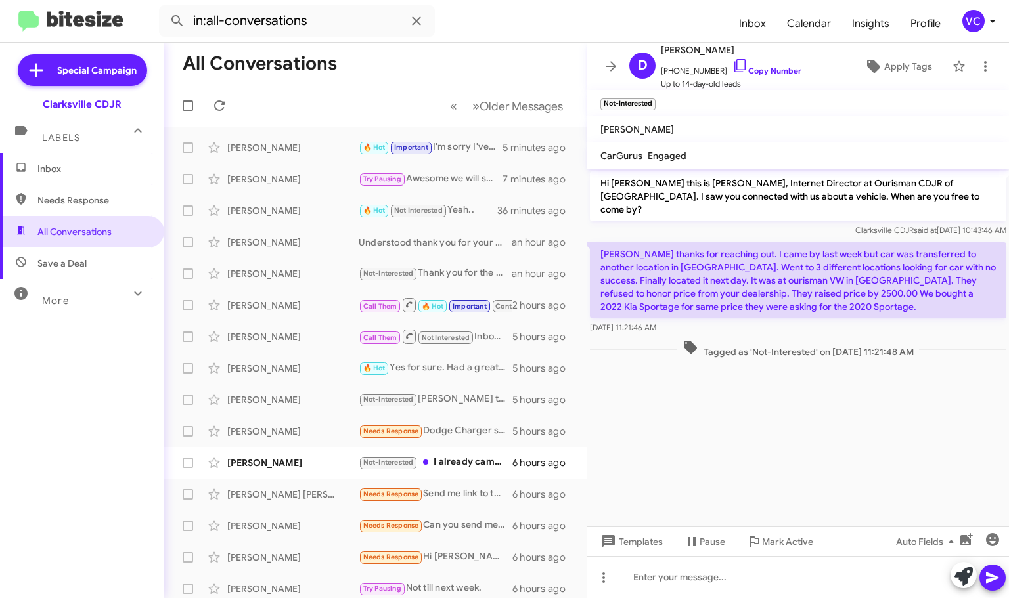
click at [816, 403] on cdk-virtual-scroll-viewport "Hi [PERSON_NAME] this is [PERSON_NAME], Internet Director at Ourisman CDJR of […" at bounding box center [798, 348] width 422 height 358
click at [764, 66] on link "Copy Number" at bounding box center [766, 71] width 69 height 10
click at [730, 447] on cdk-virtual-scroll-viewport "Hi [PERSON_NAME] this is [PERSON_NAME], Internet Director at Ourisman CDJR of […" at bounding box center [798, 348] width 422 height 358
click at [798, 453] on cdk-virtual-scroll-viewport "Hi [PERSON_NAME] this is [PERSON_NAME], Internet Director at Ourisman CDJR of […" at bounding box center [798, 348] width 422 height 358
click at [769, 583] on div at bounding box center [798, 577] width 422 height 42
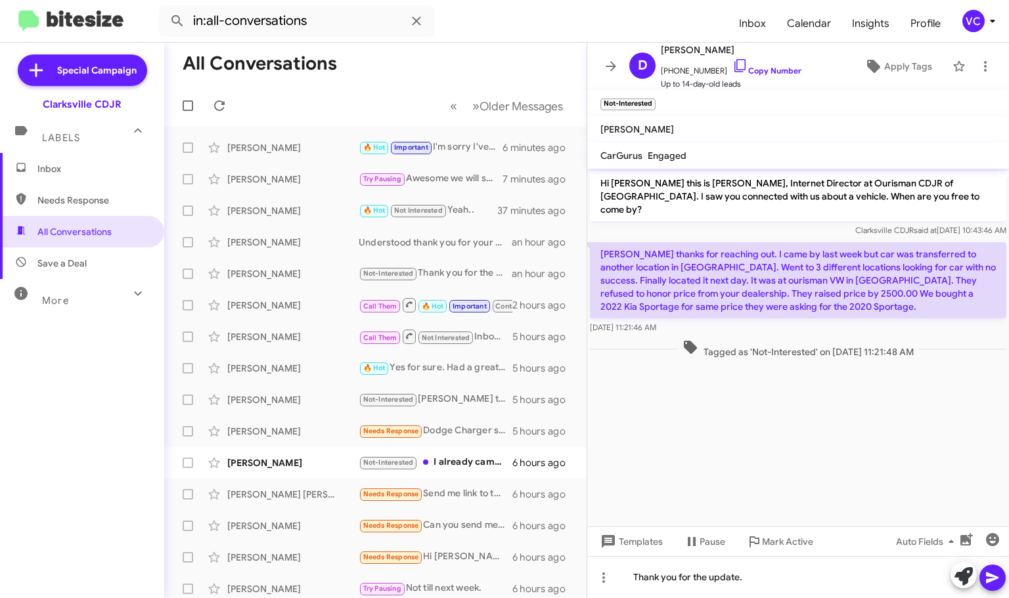
click at [988, 583] on icon at bounding box center [992, 578] width 16 height 16
click at [766, 439] on cdk-virtual-scroll-viewport "Hi [PERSON_NAME] this is [PERSON_NAME], Internet Director at Ourisman CDJR of […" at bounding box center [798, 348] width 422 height 358
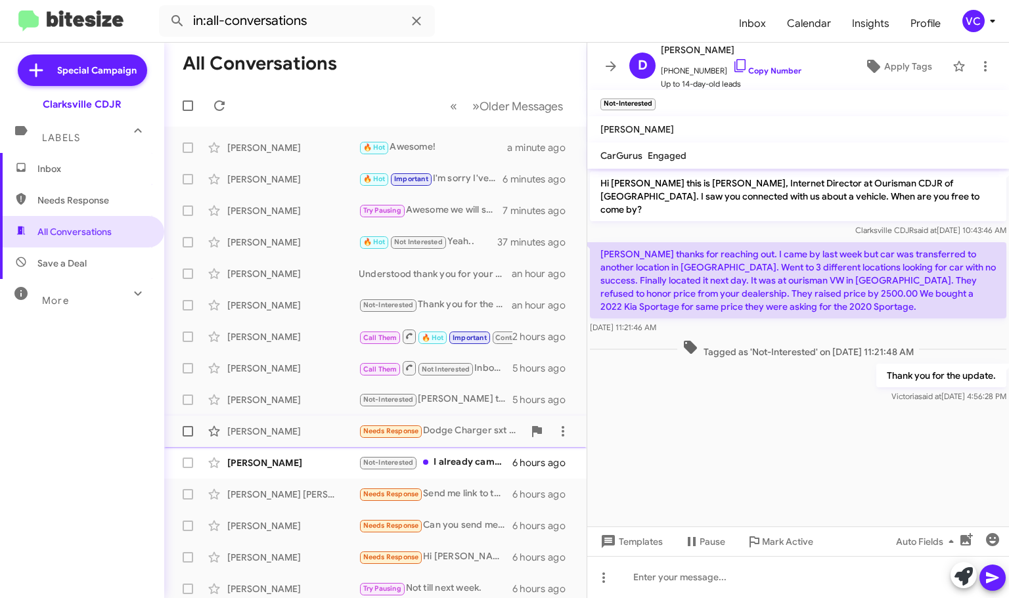
click at [330, 437] on div "[PERSON_NAME]" at bounding box center [292, 431] width 131 height 13
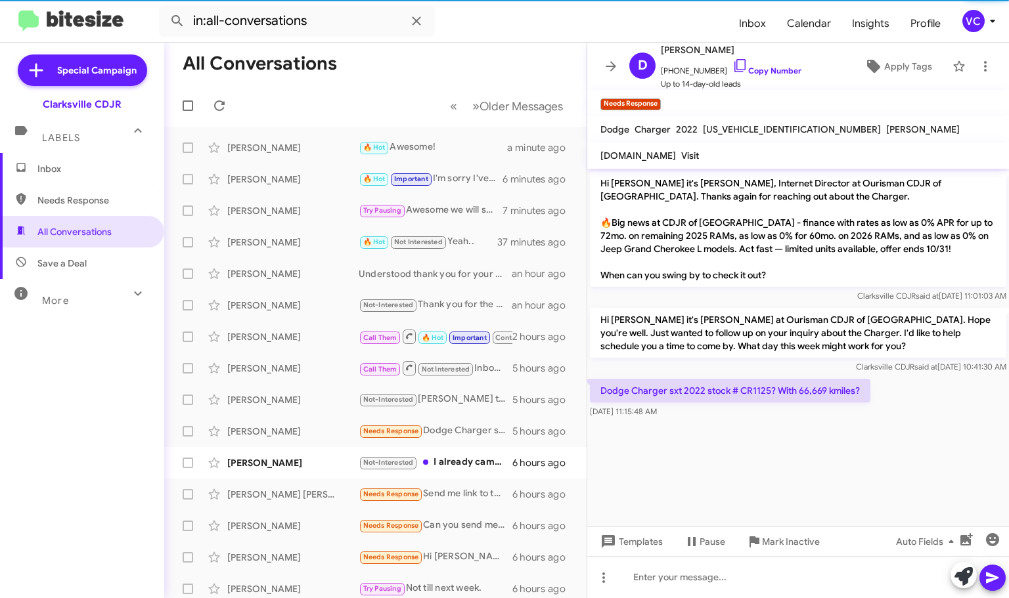
drag, startPoint x: 864, startPoint y: 451, endPoint x: 854, endPoint y: 464, distance: 15.9
click at [865, 456] on cdk-virtual-scroll-viewport "Hi [PERSON_NAME] it's [PERSON_NAME], Internet Director at Ourisman CDJR of [GEO…" at bounding box center [798, 348] width 422 height 358
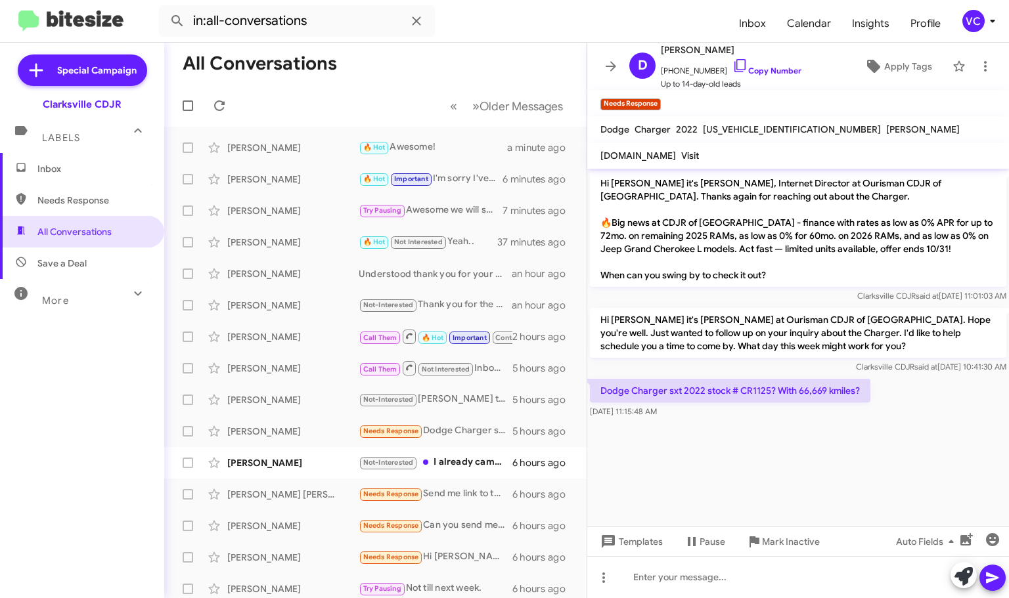
click at [941, 418] on div "Dodge Charger sxt 2022 stock # CR1125? With 66,669 kmiles? [DATE] 11:15:48 AM" at bounding box center [798, 398] width 422 height 45
click at [950, 475] on cdk-virtual-scroll-viewport "Hi [PERSON_NAME] it's [PERSON_NAME], Internet Director at Ourisman CDJR of [GEO…" at bounding box center [798, 348] width 422 height 358
click at [894, 441] on cdk-virtual-scroll-viewport "Hi [PERSON_NAME] it's [PERSON_NAME], Internet Director at Ourisman CDJR of [GEO…" at bounding box center [798, 348] width 422 height 358
click at [893, 441] on cdk-virtual-scroll-viewport "Hi [PERSON_NAME] it's [PERSON_NAME], Internet Director at Ourisman CDJR of [GEO…" at bounding box center [798, 348] width 422 height 358
drag, startPoint x: 914, startPoint y: 485, endPoint x: 966, endPoint y: 454, distance: 60.7
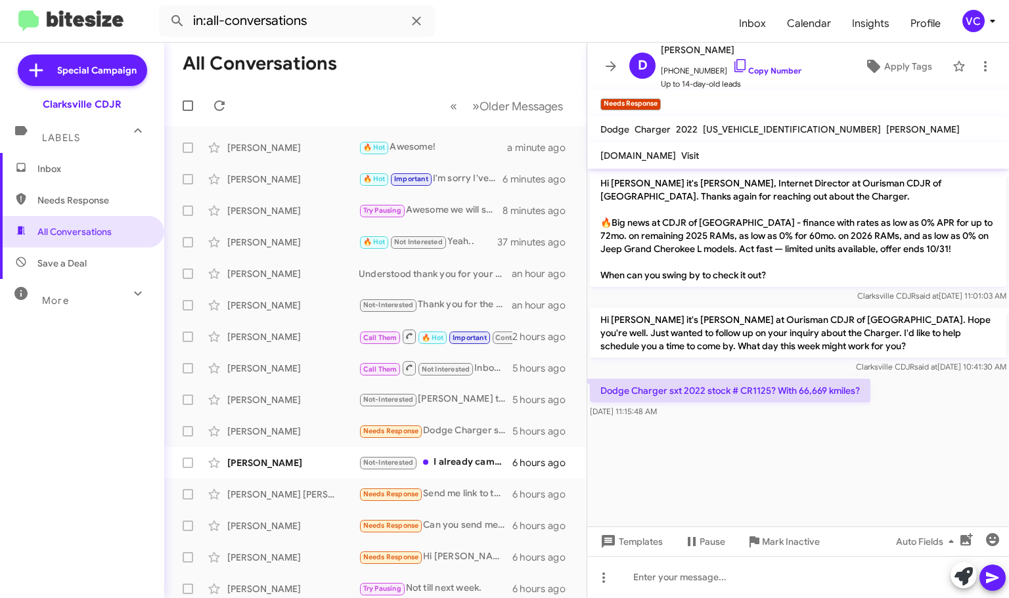
click at [914, 485] on cdk-virtual-scroll-viewport "Hi [PERSON_NAME] it's [PERSON_NAME], Internet Director at Ourisman CDJR of [GEO…" at bounding box center [798, 348] width 422 height 358
click at [966, 454] on cdk-virtual-scroll-viewport "Hi [PERSON_NAME] it's [PERSON_NAME], Internet Director at Ourisman CDJR of [GEO…" at bounding box center [798, 348] width 422 height 358
click at [902, 462] on cdk-virtual-scroll-viewport "Hi [PERSON_NAME] it's [PERSON_NAME], Internet Director at Ourisman CDJR of [GEO…" at bounding box center [798, 348] width 422 height 358
click at [759, 391] on p "Dodge Charger sxt 2022 stock # CR1125? With 66,669 kmiles?" at bounding box center [730, 391] width 280 height 24
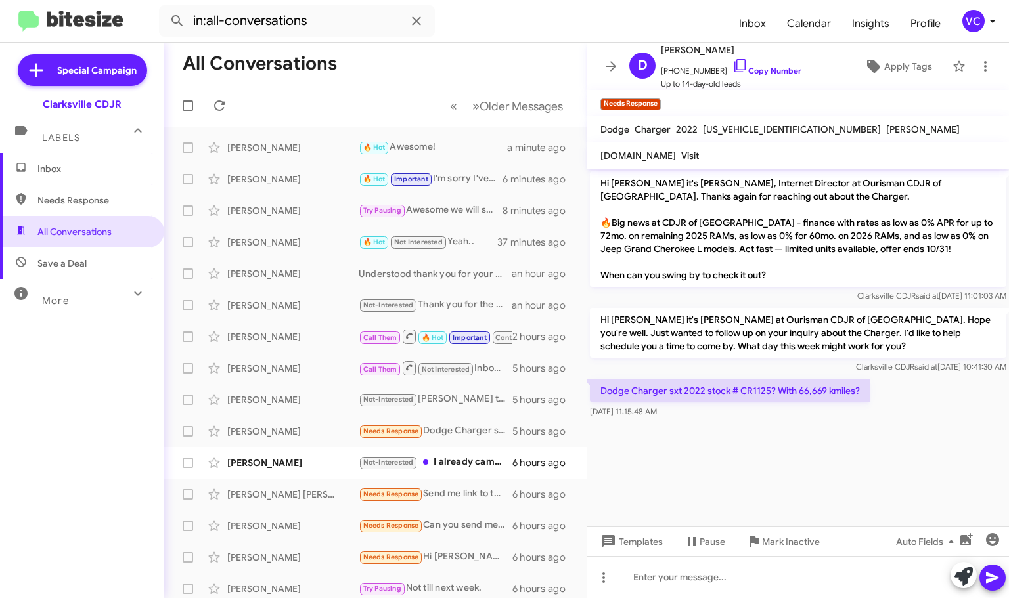
copy p "CR1125"
click at [761, 77] on span "[PHONE_NUMBER] Copy Number" at bounding box center [731, 68] width 141 height 20
click at [763, 72] on link "Copy Number" at bounding box center [766, 71] width 69 height 10
click at [817, 450] on cdk-virtual-scroll-viewport "Hi [PERSON_NAME] it's [PERSON_NAME], Internet Director at Ourisman CDJR of [GEO…" at bounding box center [798, 348] width 422 height 358
click at [762, 444] on cdk-virtual-scroll-viewport "Hi [PERSON_NAME] it's [PERSON_NAME], Internet Director at Ourisman CDJR of [GEO…" at bounding box center [798, 348] width 422 height 358
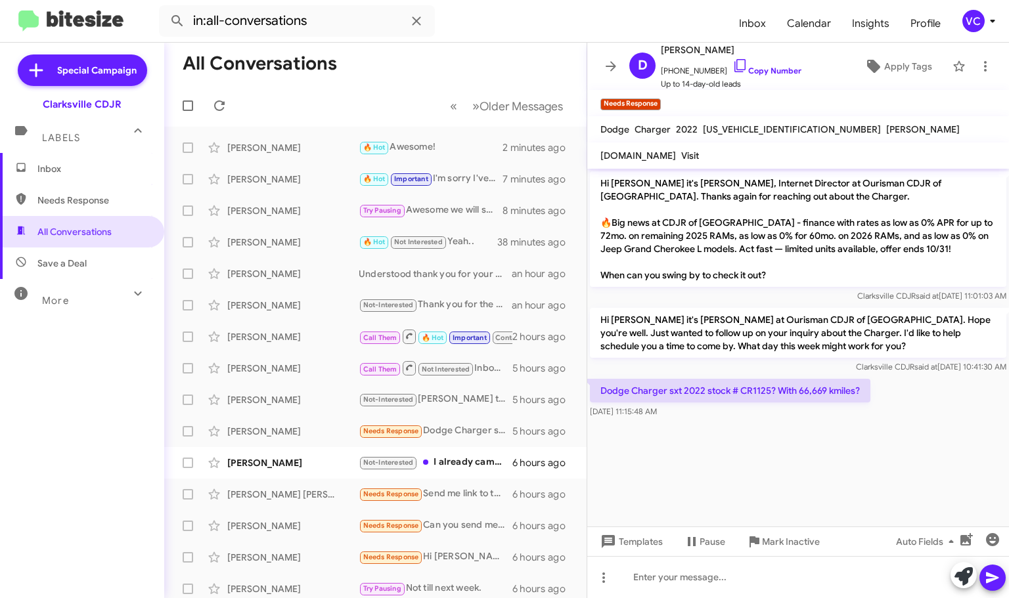
click at [930, 432] on cdk-virtual-scroll-viewport "Hi [PERSON_NAME] it's [PERSON_NAME], Internet Director at Ourisman CDJR of [GEO…" at bounding box center [798, 348] width 422 height 358
click at [931, 432] on cdk-virtual-scroll-viewport "Hi [PERSON_NAME] it's [PERSON_NAME], Internet Director at Ourisman CDJR of [GEO…" at bounding box center [798, 348] width 422 height 358
click at [888, 439] on cdk-virtual-scroll-viewport "Hi [PERSON_NAME] it's [PERSON_NAME], Internet Director at Ourisman CDJR of [GEO…" at bounding box center [798, 348] width 422 height 358
click at [759, 387] on p "Dodge Charger sxt 2022 stock # CR1125? With 66,669 kmiles?" at bounding box center [730, 391] width 280 height 24
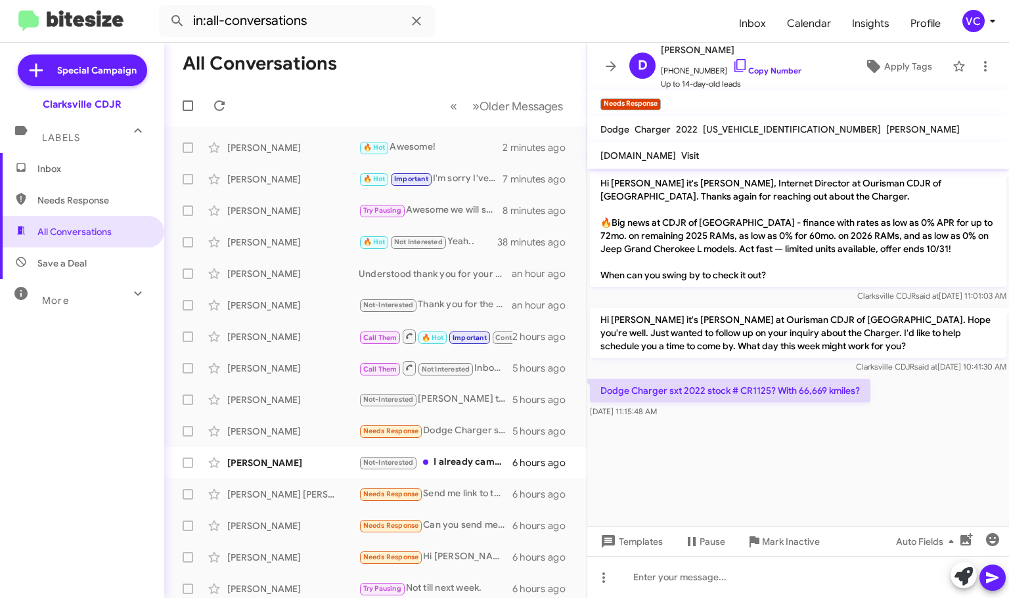
copy p "CR1125"
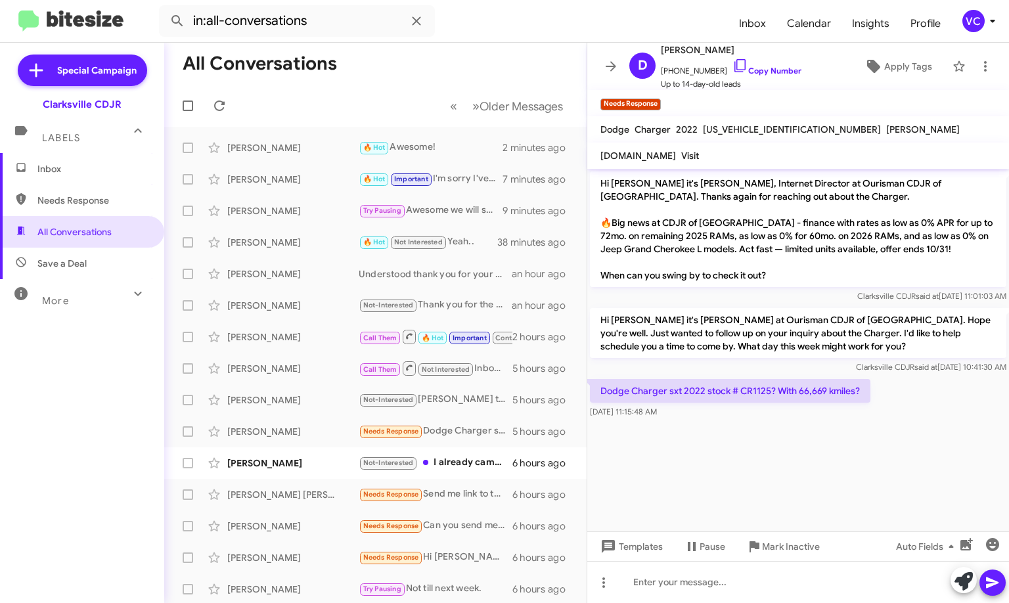
drag, startPoint x: 822, startPoint y: 487, endPoint x: 806, endPoint y: 434, distance: 54.9
click at [822, 477] on cdk-virtual-scroll-viewport "Hi [PERSON_NAME] it's [PERSON_NAME], Internet Director at Ourisman CDJR of [GEO…" at bounding box center [798, 350] width 422 height 363
click at [869, 456] on cdk-virtual-scroll-viewport "Hi [PERSON_NAME] it's [PERSON_NAME], Internet Director at Ourisman CDJR of [GEO…" at bounding box center [798, 350] width 422 height 363
click at [829, 459] on cdk-virtual-scroll-viewport "Hi [PERSON_NAME] it's [PERSON_NAME], Internet Director at Ourisman CDJR of [GEO…" at bounding box center [798, 350] width 422 height 363
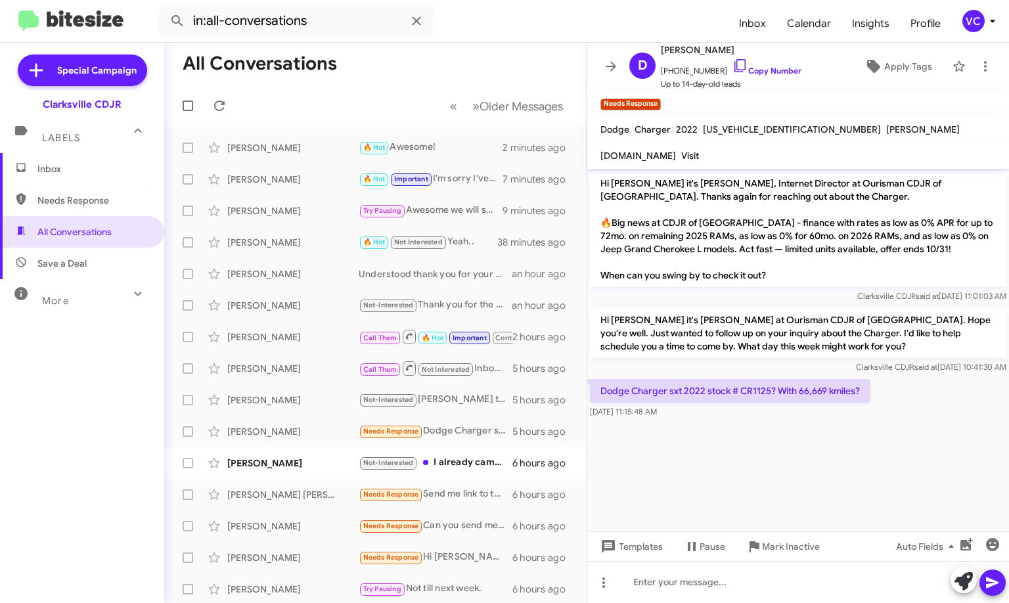
click at [829, 459] on cdk-virtual-scroll-viewport "Hi [PERSON_NAME] it's [PERSON_NAME], Internet Director at Ourisman CDJR of [GEO…" at bounding box center [798, 350] width 422 height 363
click at [791, 586] on div at bounding box center [798, 582] width 422 height 42
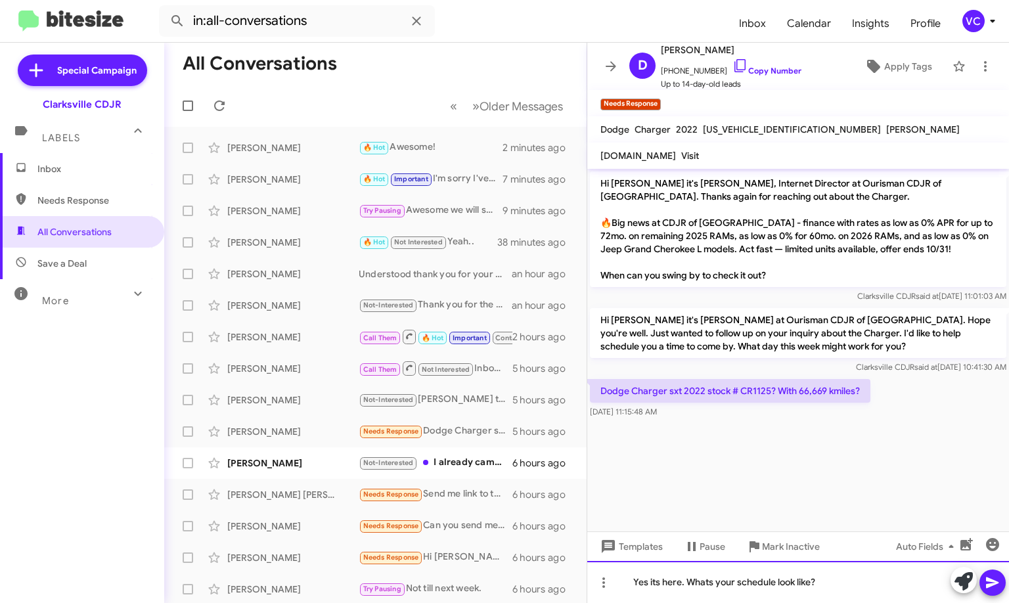
click at [700, 587] on div "Yes its here. Whats your schedule look like?" at bounding box center [798, 582] width 422 height 42
click at [833, 588] on div "Yes its here. What's your schedule look like?" at bounding box center [798, 582] width 422 height 42
click at [993, 581] on icon at bounding box center [992, 582] width 12 height 11
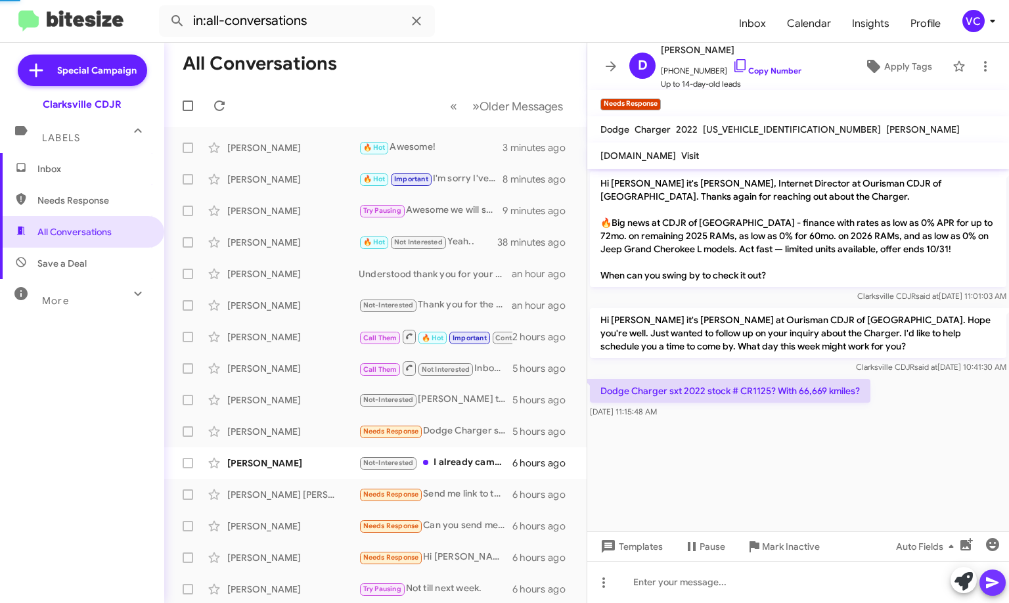
click at [883, 436] on cdk-virtual-scroll-viewport "Hi [PERSON_NAME] it's [PERSON_NAME], Internet Director at Ourisman CDJR of [GEO…" at bounding box center [798, 350] width 422 height 363
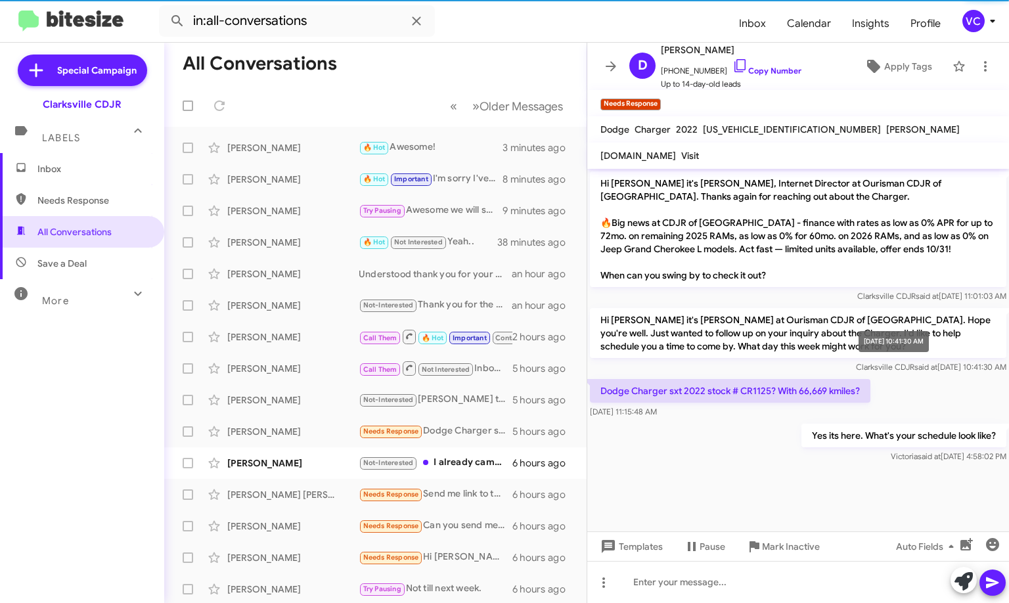
click at [924, 355] on mat-tooltip-component "[DATE] 10:41:30 AM" at bounding box center [893, 341] width 89 height 39
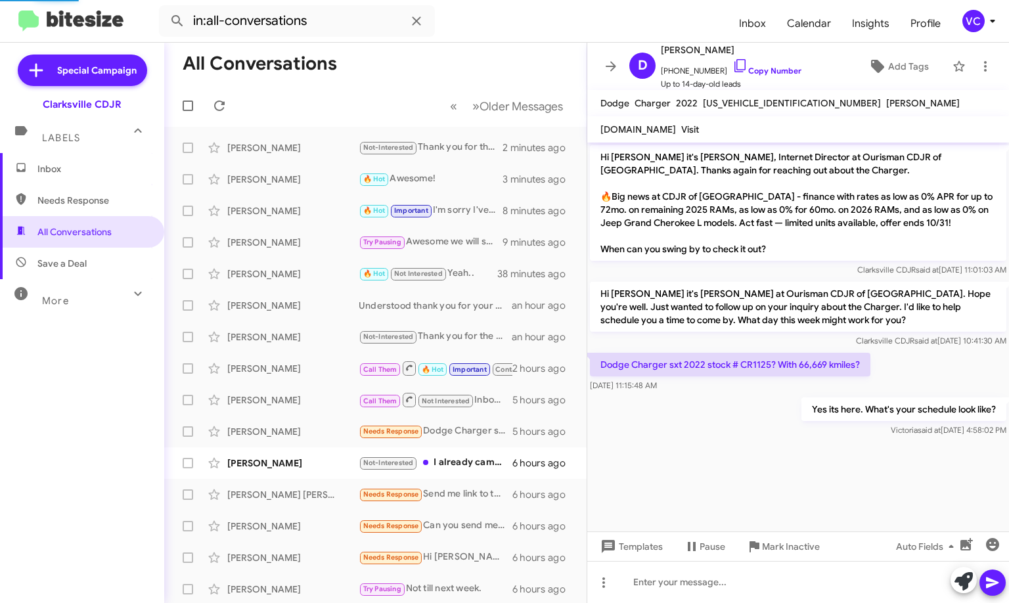
drag, startPoint x: 820, startPoint y: 497, endPoint x: 823, endPoint y: 490, distance: 7.3
click at [820, 497] on cdk-virtual-scroll-viewport "Hi [PERSON_NAME] it's [PERSON_NAME], Internet Director at Ourisman CDJR of [GEO…" at bounding box center [798, 337] width 422 height 389
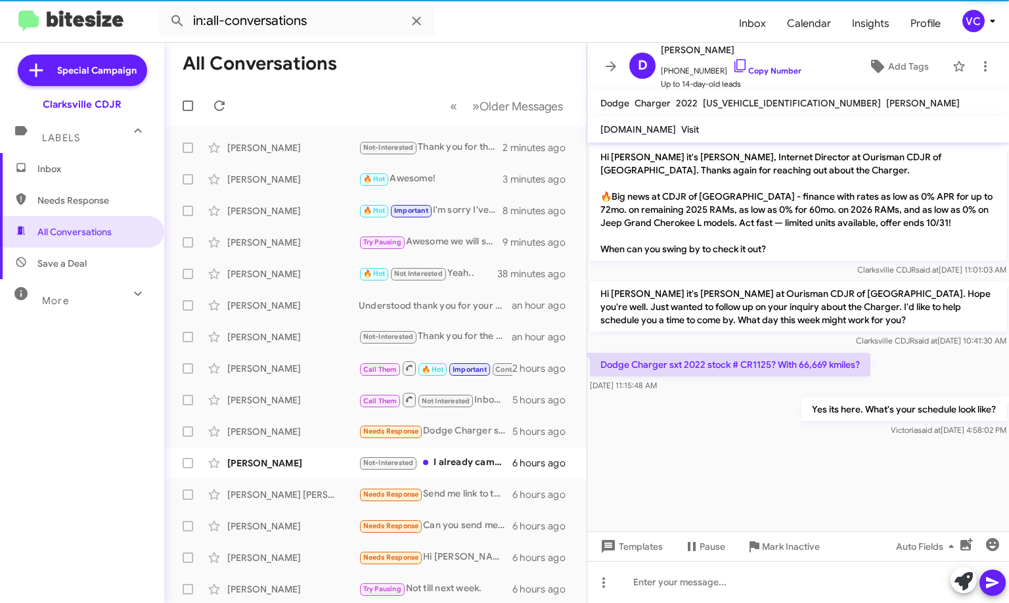
click at [765, 479] on cdk-virtual-scroll-viewport "Hi [PERSON_NAME] it's [PERSON_NAME], Internet Director at Ourisman CDJR of [GEO…" at bounding box center [798, 337] width 422 height 389
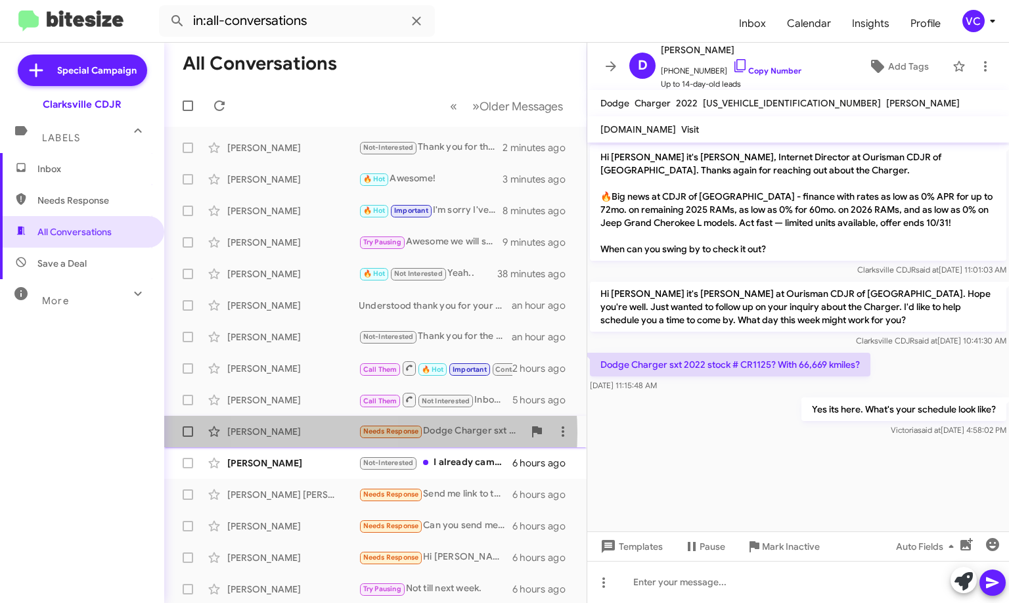
click at [320, 433] on div "[PERSON_NAME]" at bounding box center [292, 431] width 131 height 13
